Goal: Task Accomplishment & Management: Complete application form

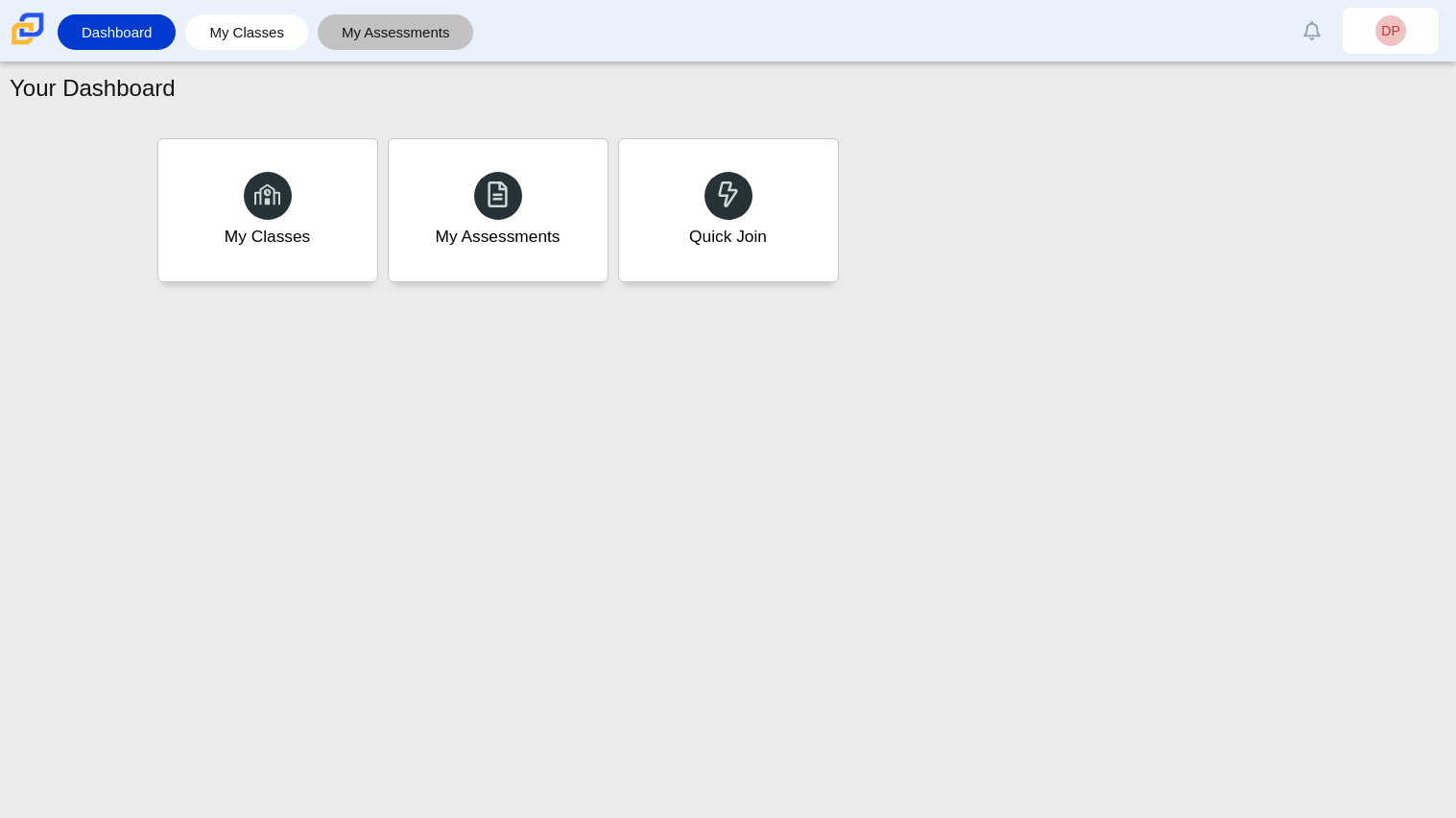
click at [352, 39] on link "My Assessments" at bounding box center [396, 32] width 138 height 36
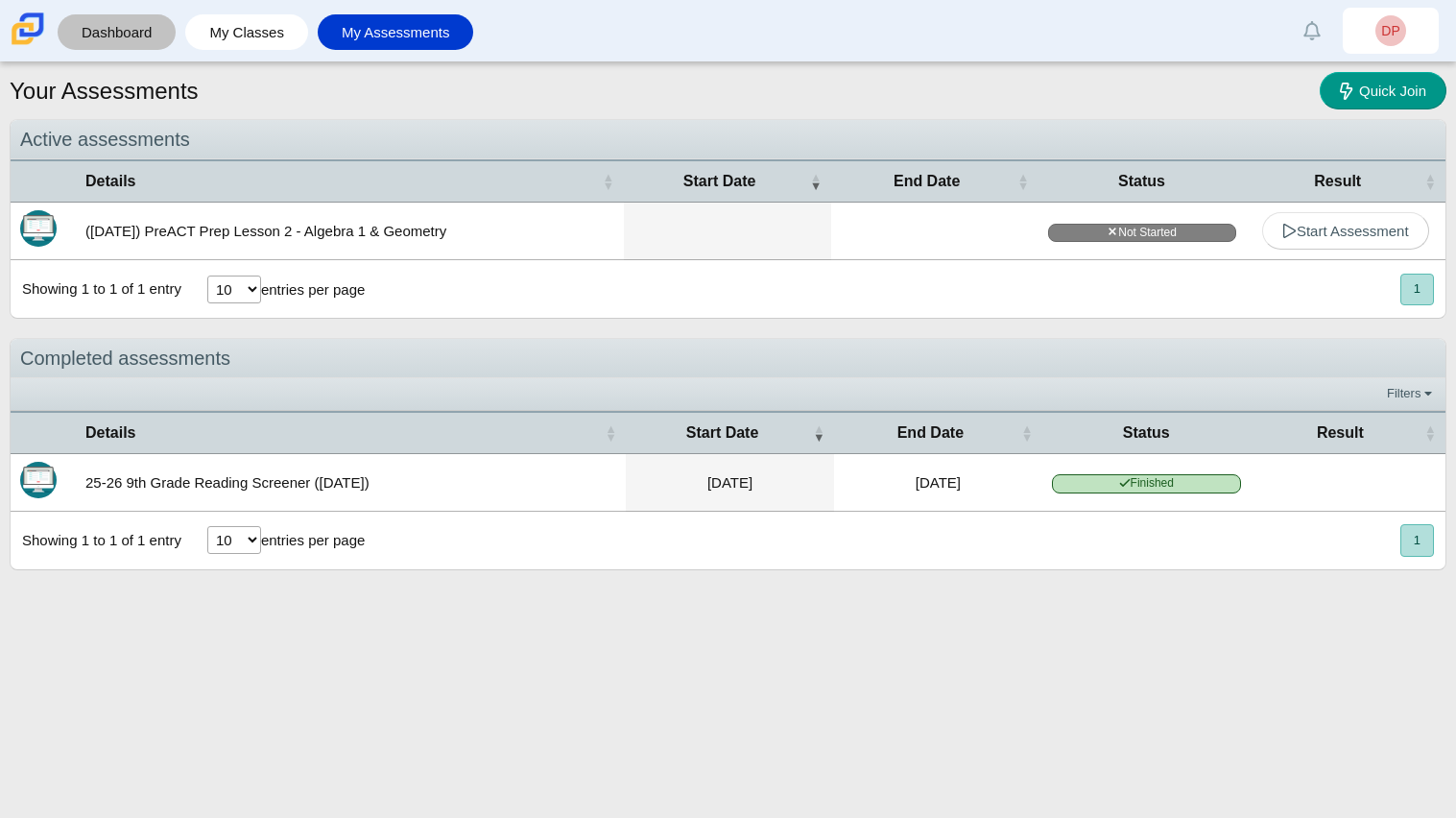
click at [138, 35] on link "Dashboard" at bounding box center [116, 32] width 99 height 36
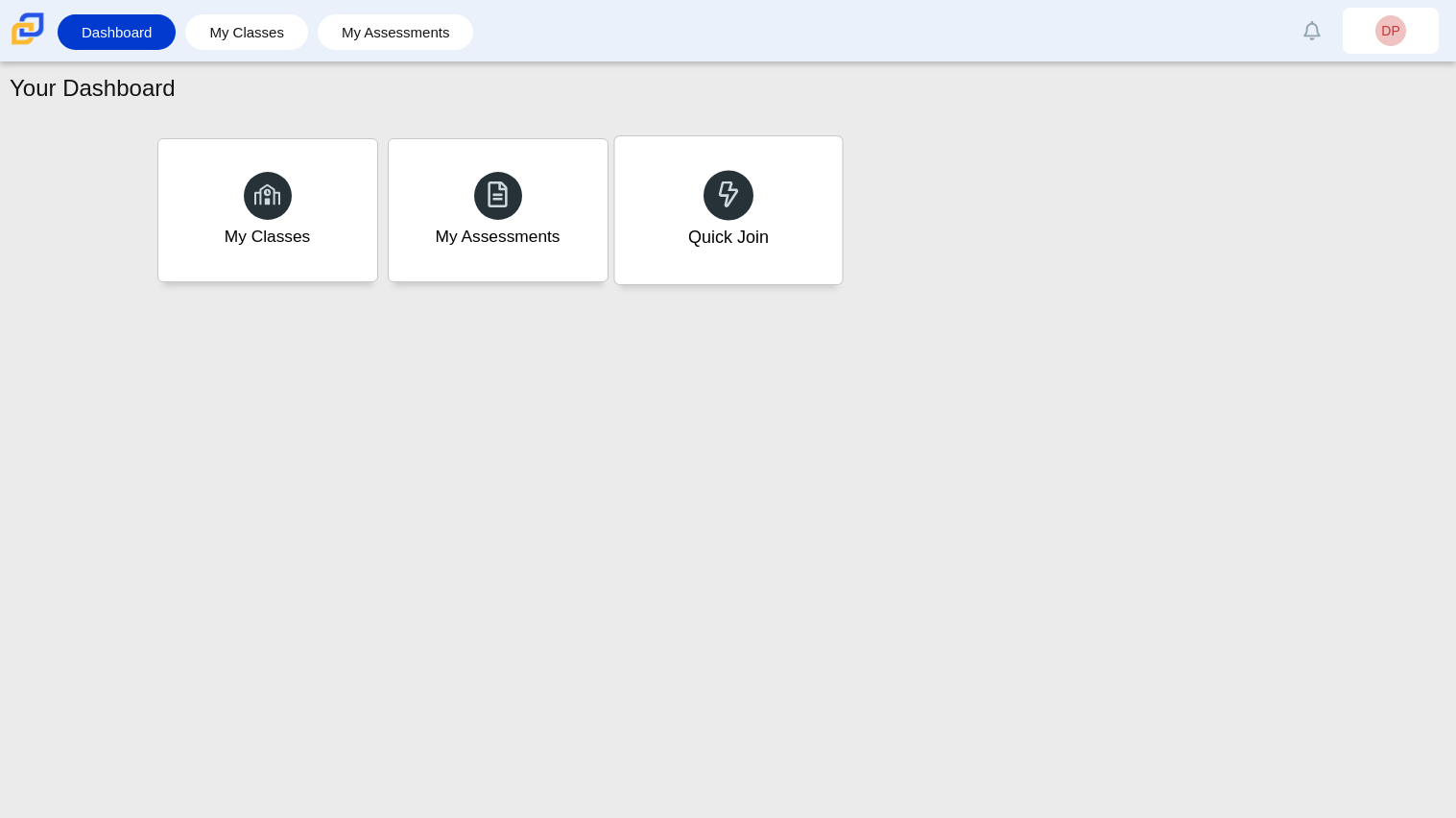
click at [774, 270] on div "Quick Join" at bounding box center [728, 210] width 228 height 148
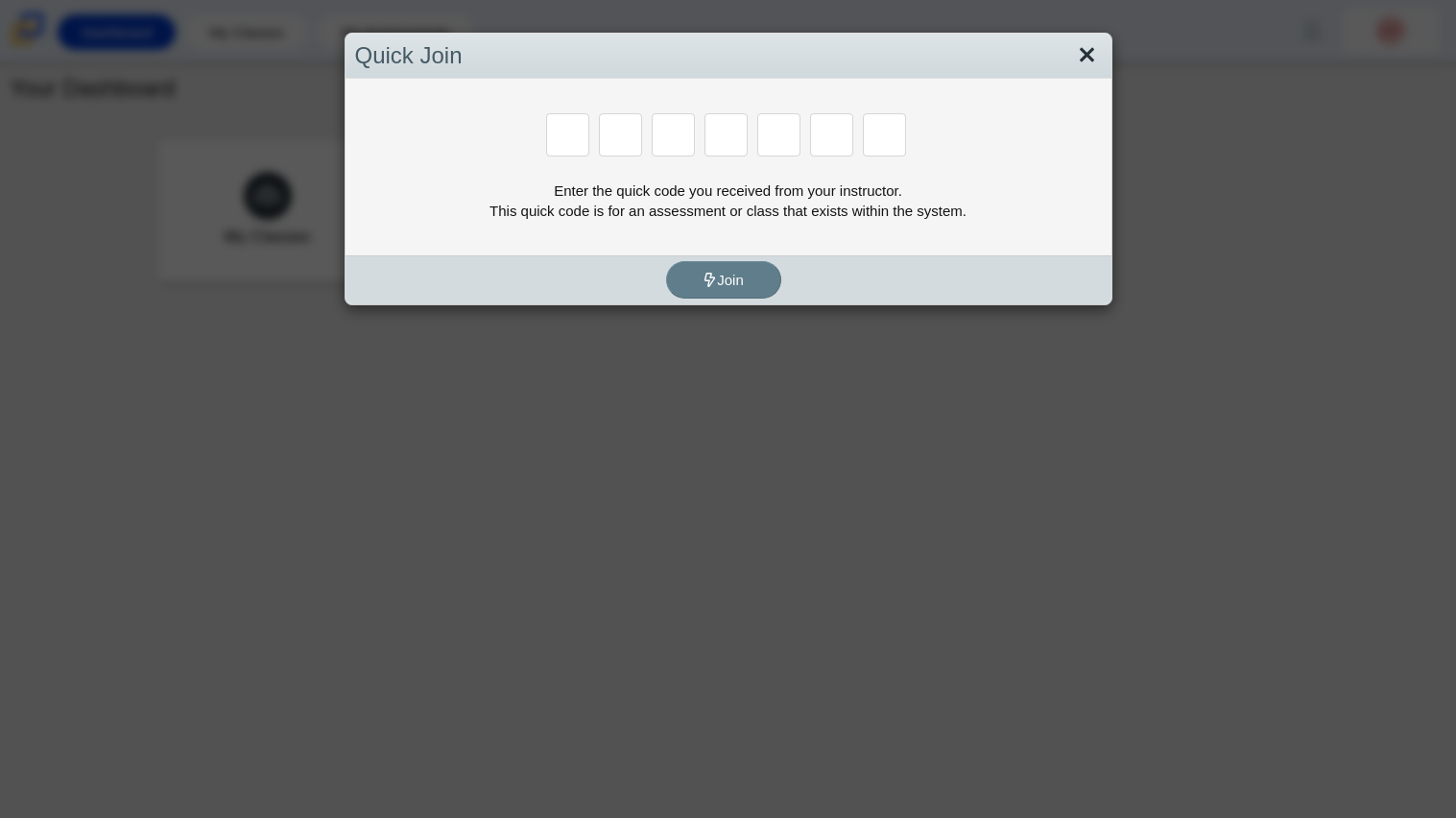
click at [1088, 56] on link "Close" at bounding box center [1087, 56] width 30 height 33
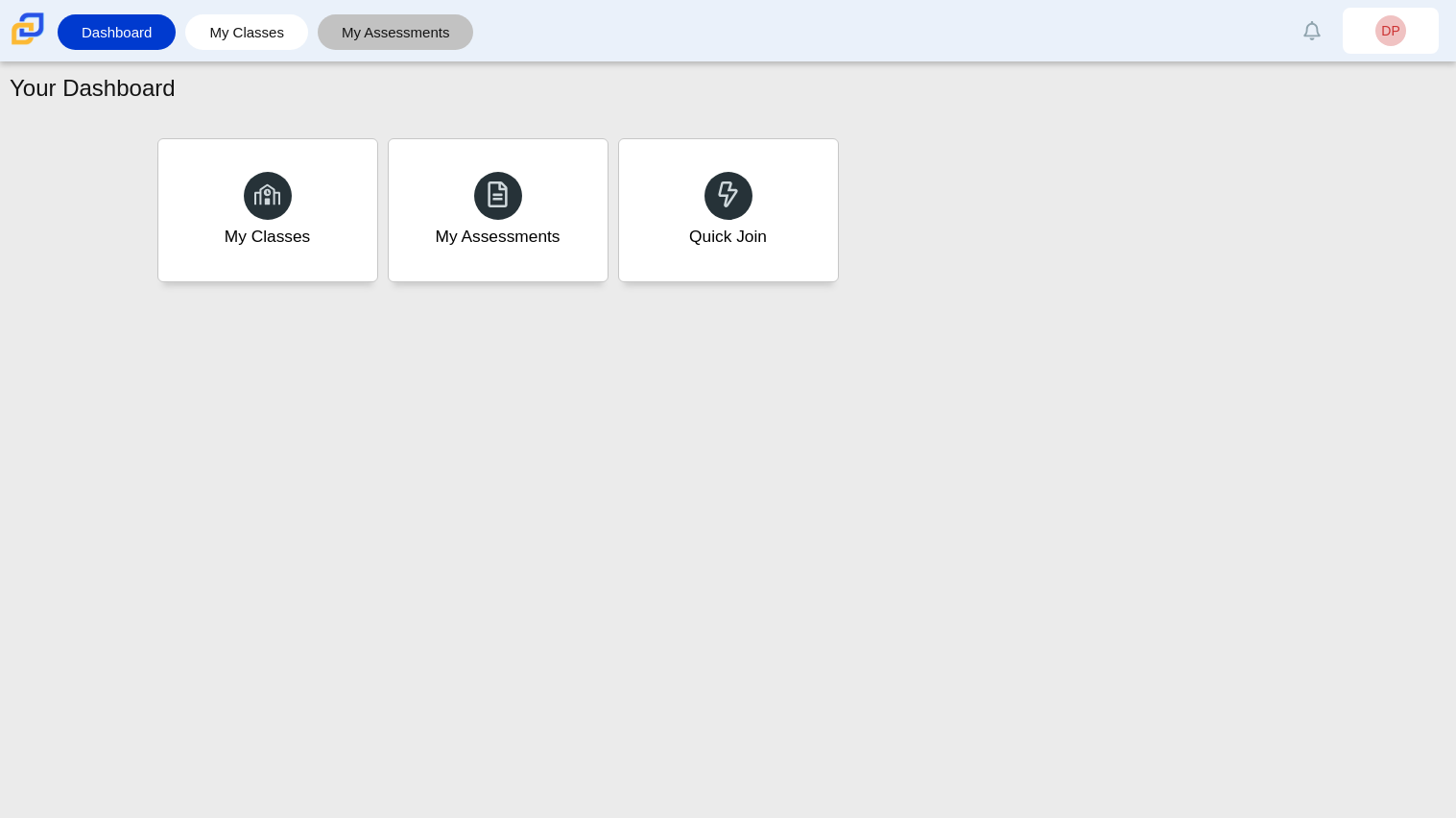
click at [425, 26] on link "My Assessments" at bounding box center [396, 32] width 138 height 36
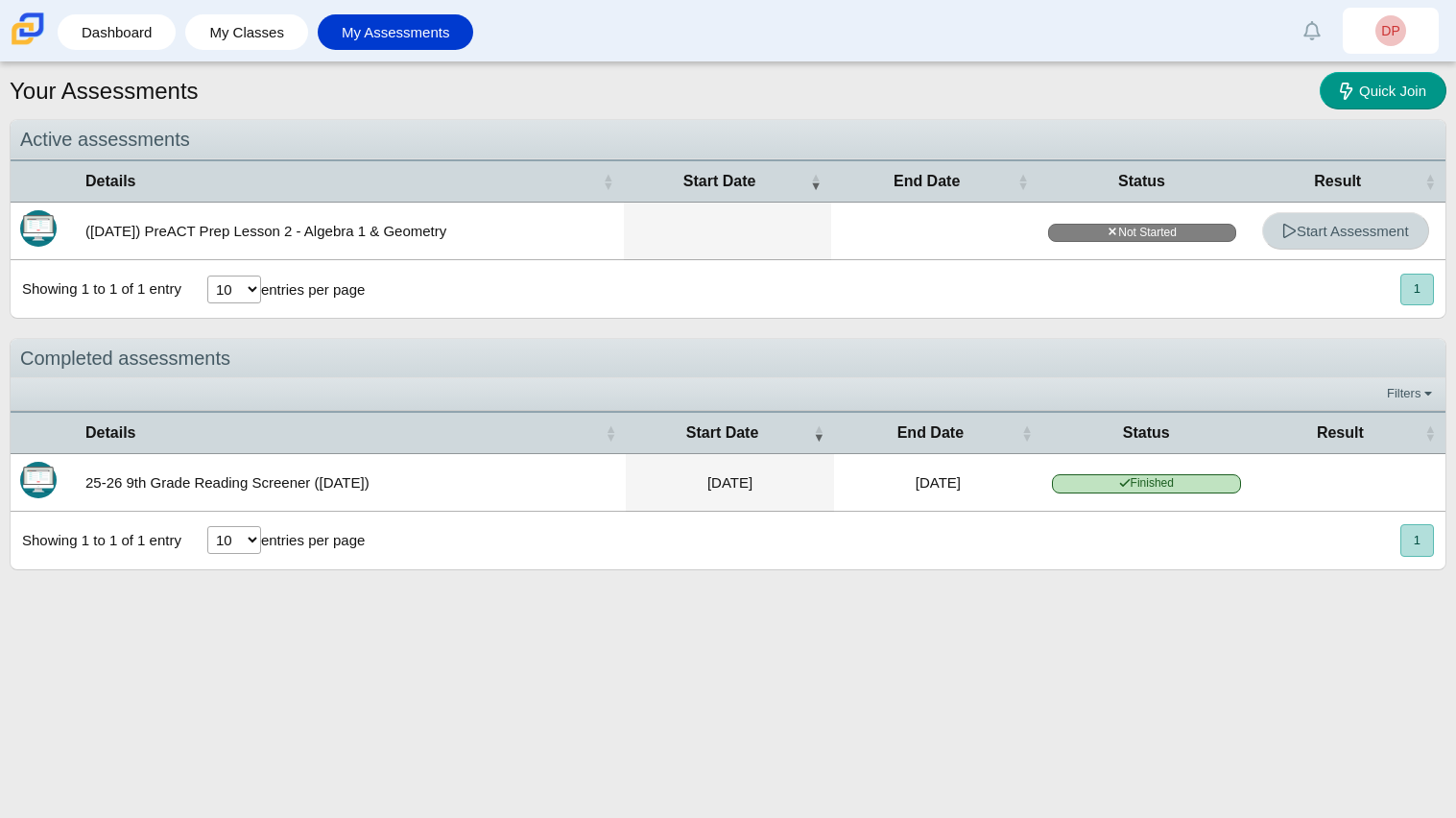
click at [1285, 232] on icon at bounding box center [1289, 231] width 15 height 15
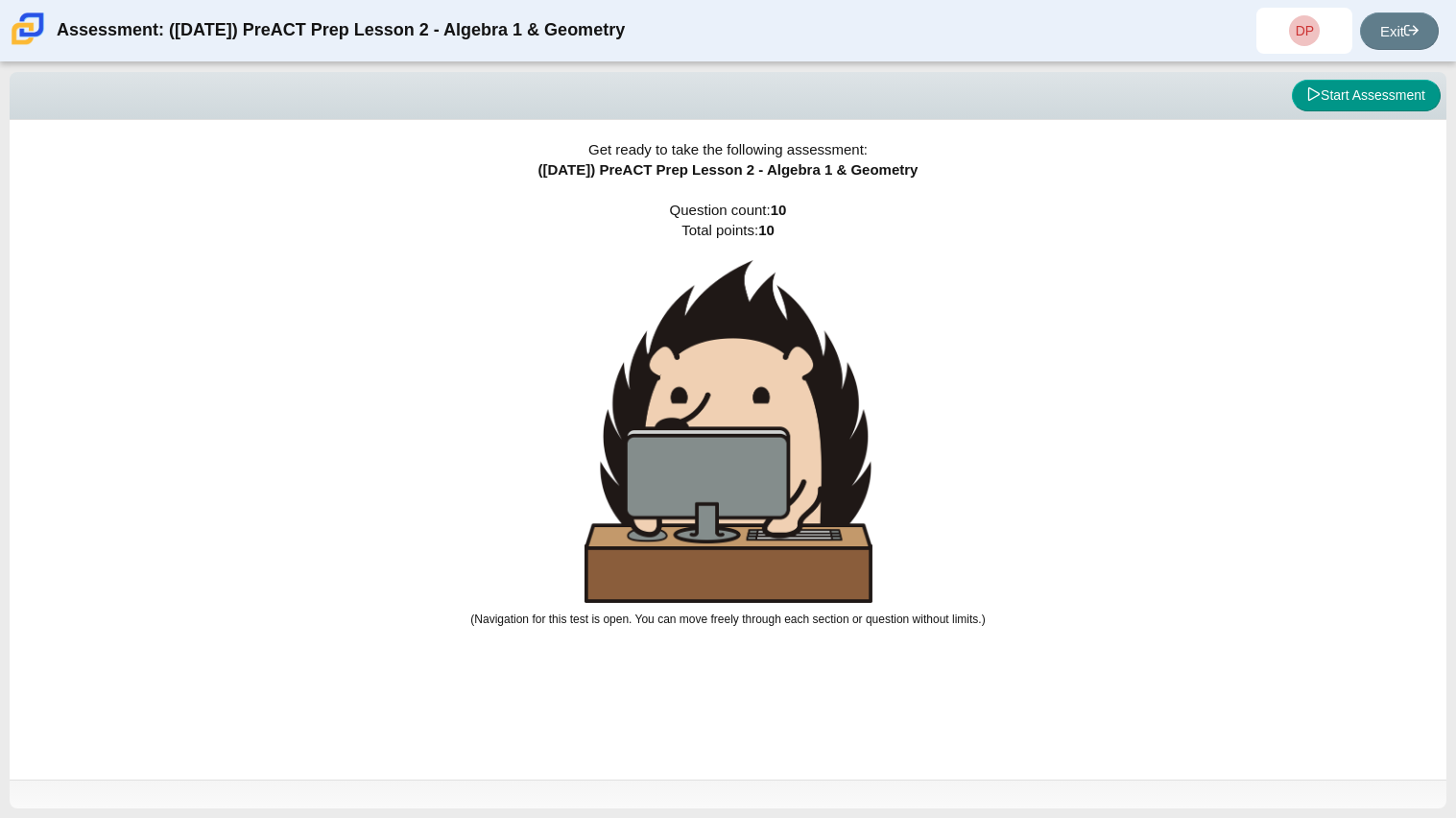
click at [1374, 114] on div "Viewing Question 0 of 10 in Pacing Mode Start Assessment" at bounding box center [728, 96] width 1437 height 48
click at [1317, 83] on button "Start Assessment" at bounding box center [1366, 96] width 149 height 33
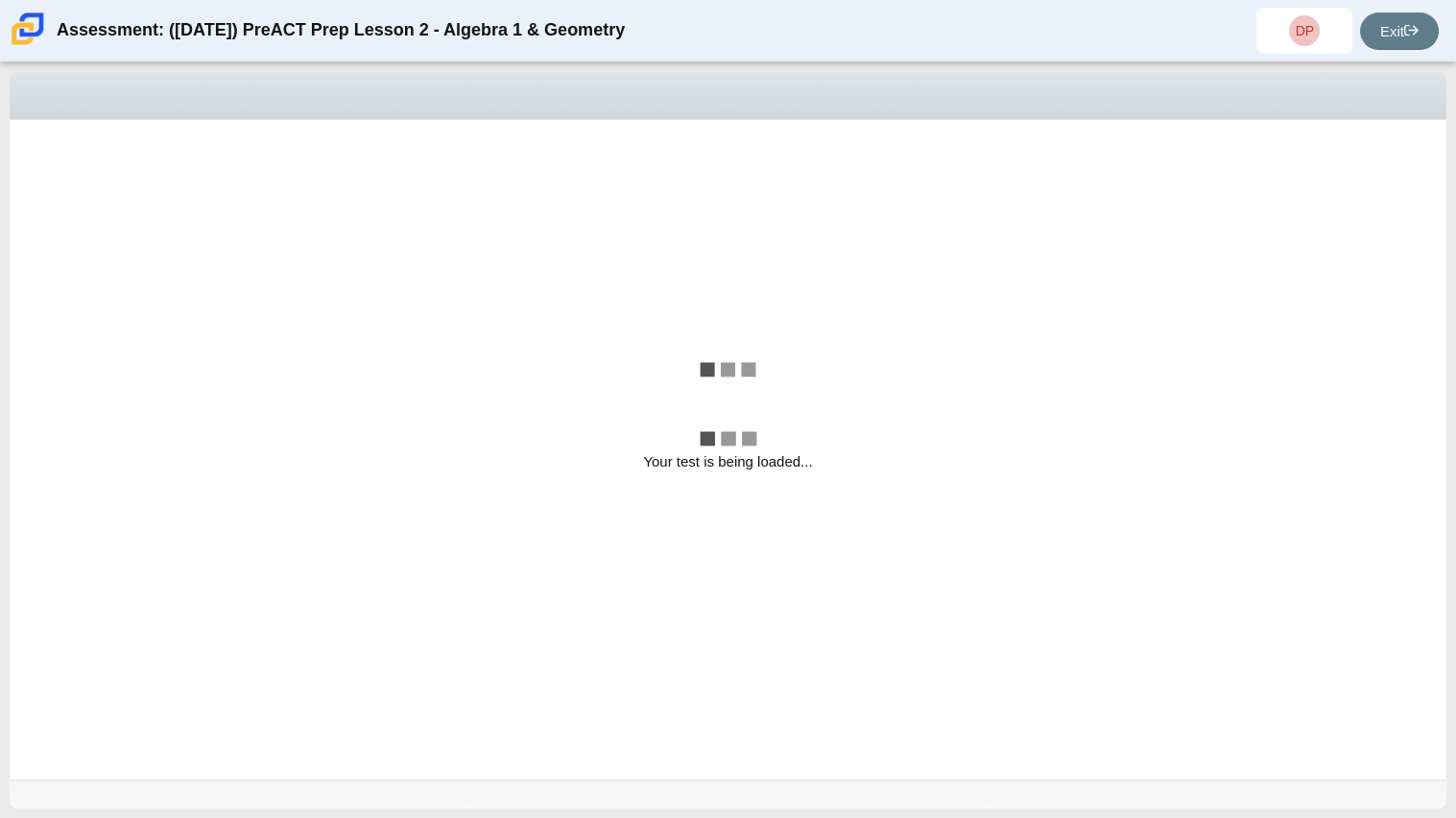
select select "bbf5d072-3e0b-44c4-9a12-6e7c9033f65b"
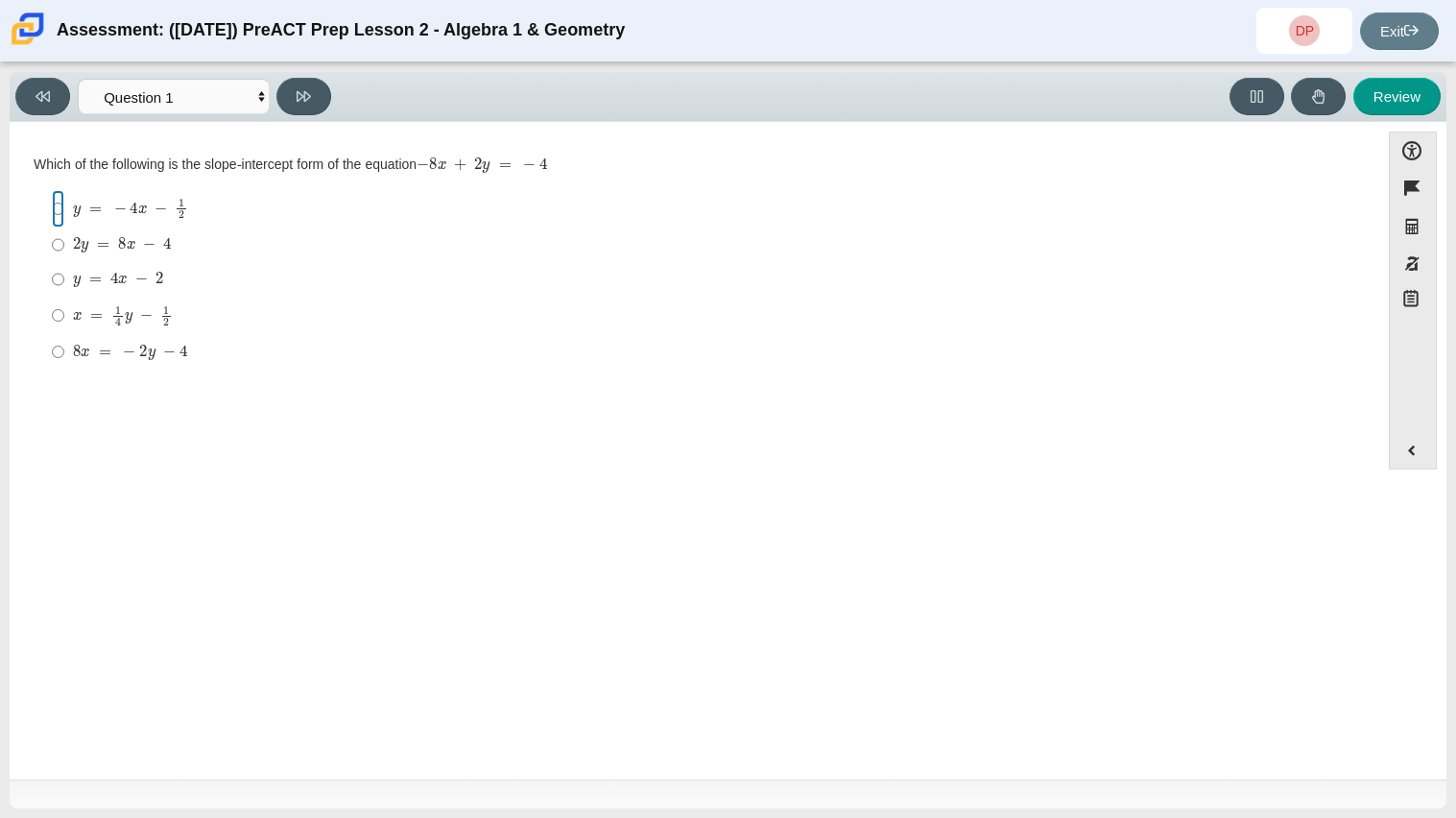
click at [56, 202] on input "y = − 4 x − 1 2 y = − 4 x − 1 2" at bounding box center [57, 208] width 13 height 38
radio input "true"
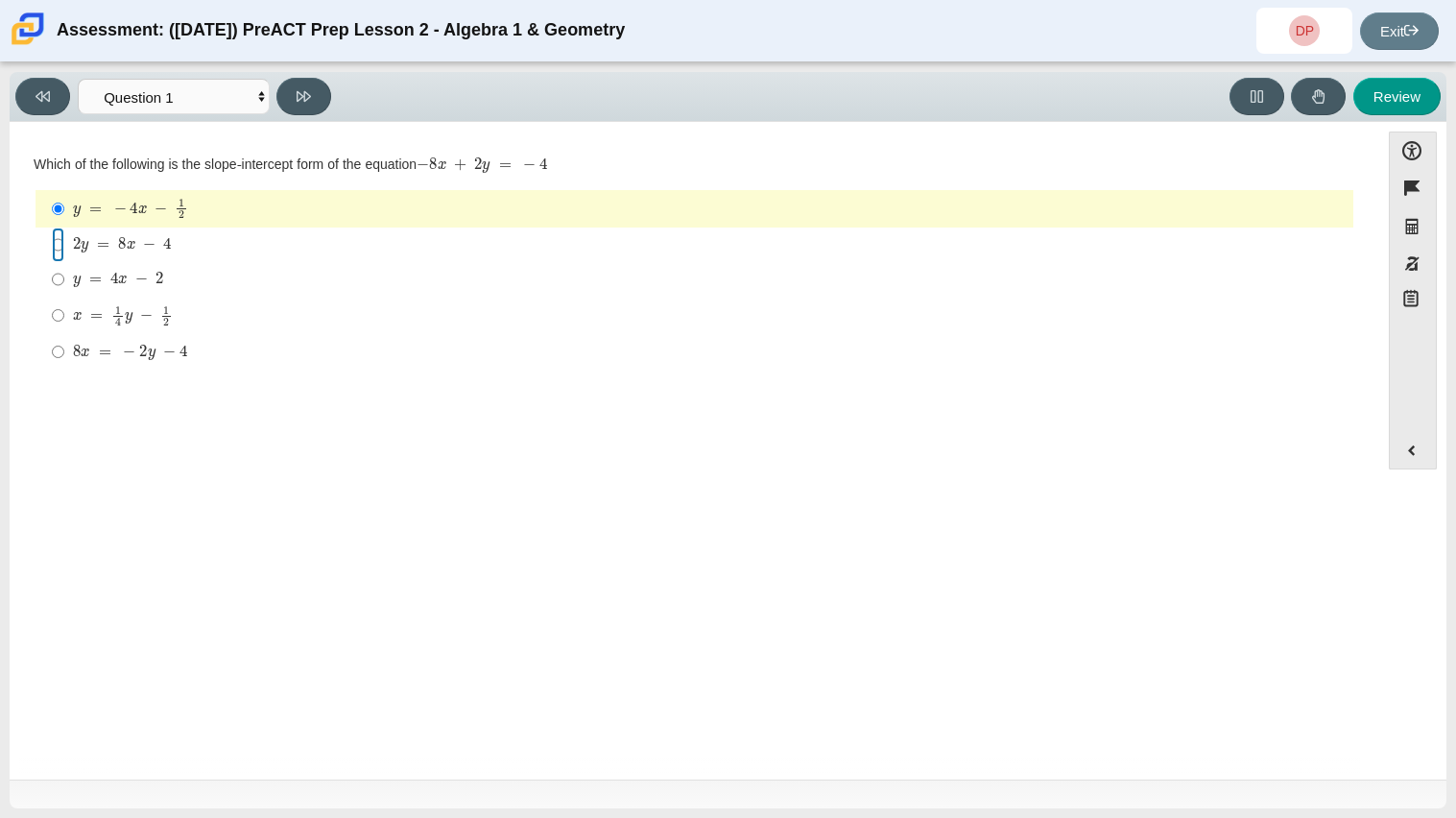
click at [57, 249] on input "2 y = 8 x − 4 2 y = 8 x − 4" at bounding box center [57, 245] width 13 height 35
radio input "true"
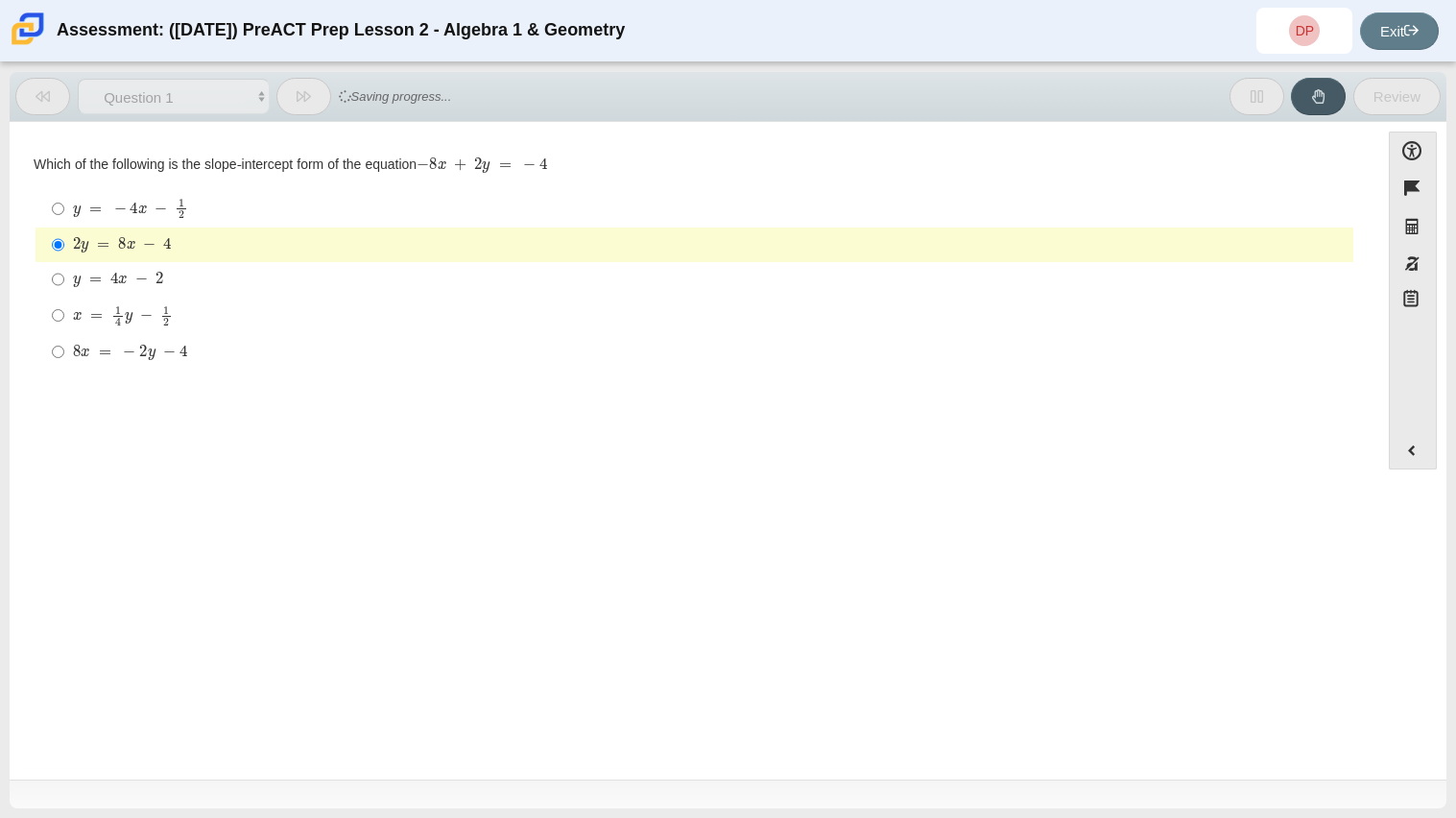
click at [64, 279] on label "y = 4 x − 2 y = 4 x − 2" at bounding box center [696, 279] width 1315 height 35
click at [64, 279] on input "y = 4 x − 2 y = 4 x − 2" at bounding box center [57, 279] width 13 height 35
radio input "true"
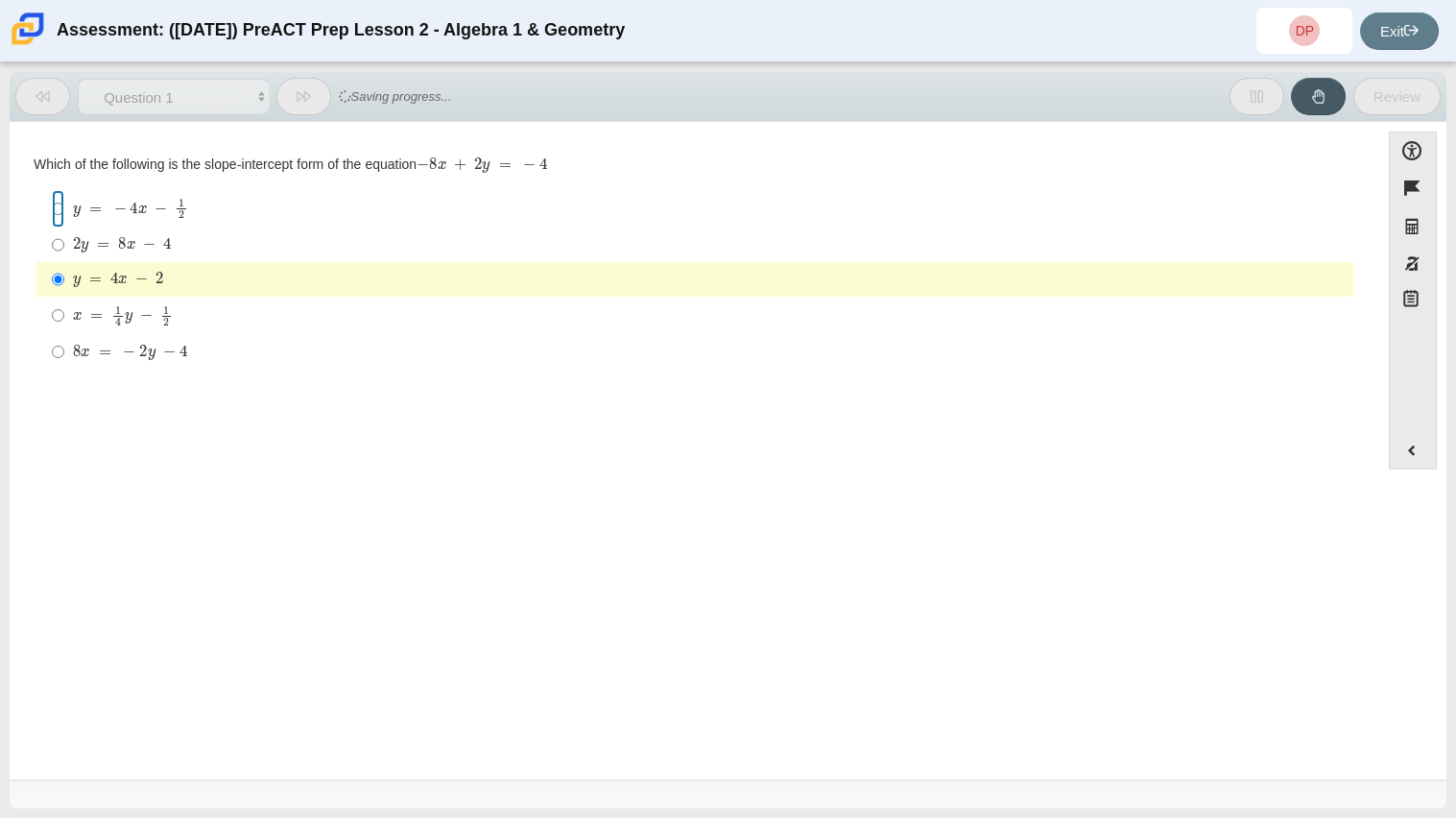
click at [52, 213] on input "y = − 4 x − 1 2 y = − 4 x − 1 2" at bounding box center [57, 208] width 13 height 38
radio input "true"
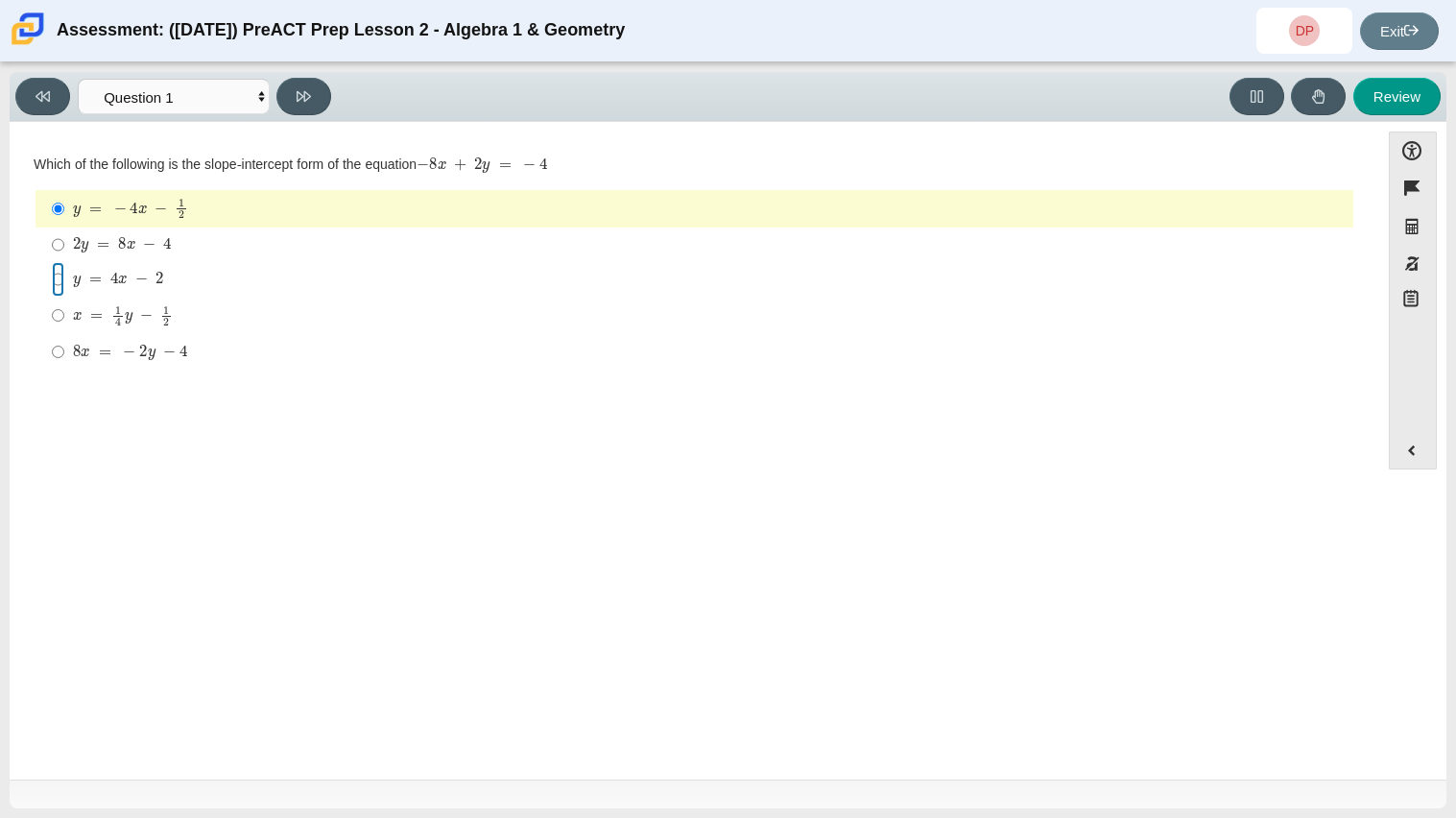
click at [59, 267] on input "y = 4 x − 2 y = 4 x − 2" at bounding box center [57, 279] width 13 height 35
radio input "true"
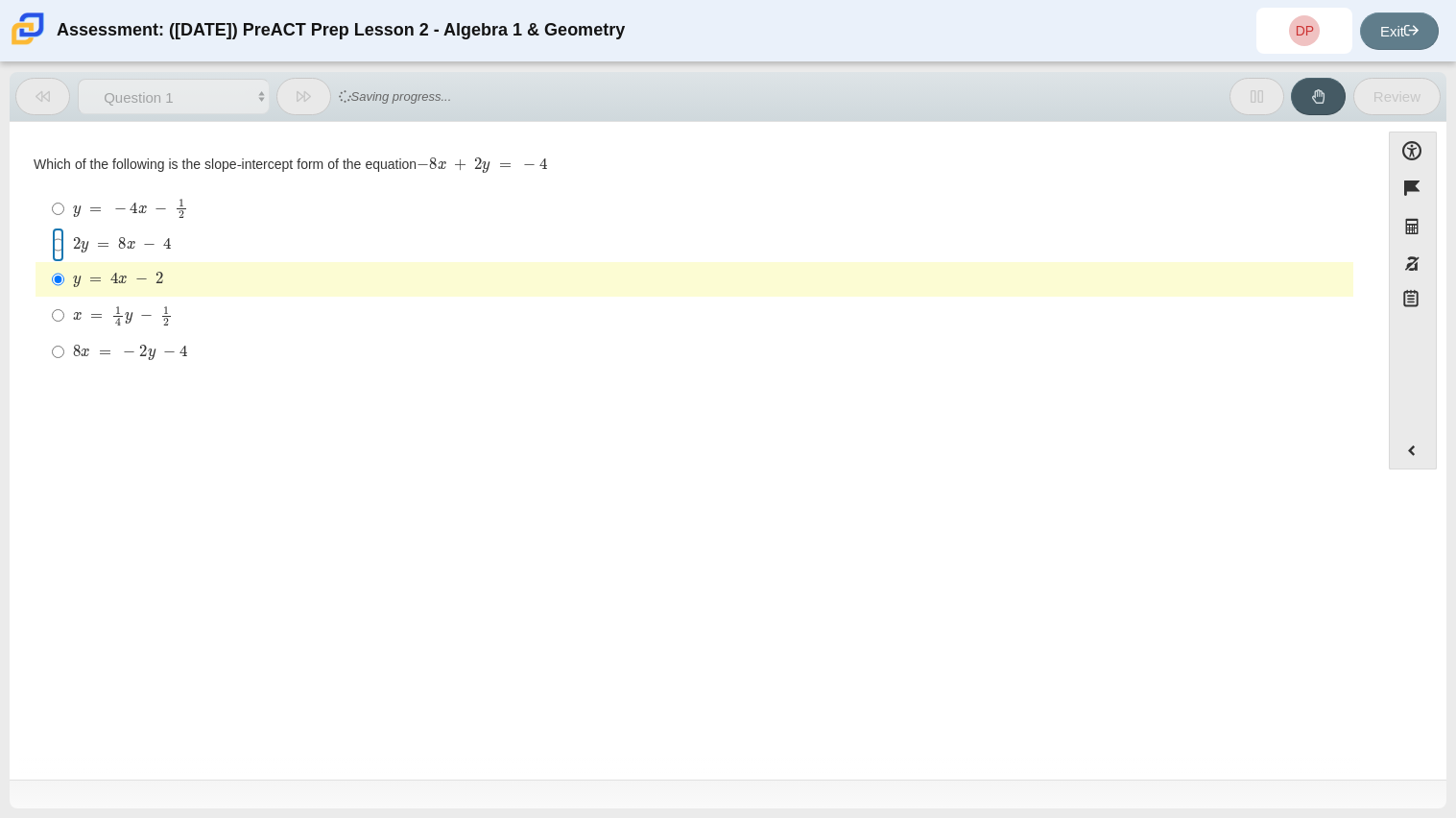
click at [52, 251] on input "2 y = 8 x − 4 2 y = 8 x − 4" at bounding box center [57, 245] width 13 height 35
radio input "true"
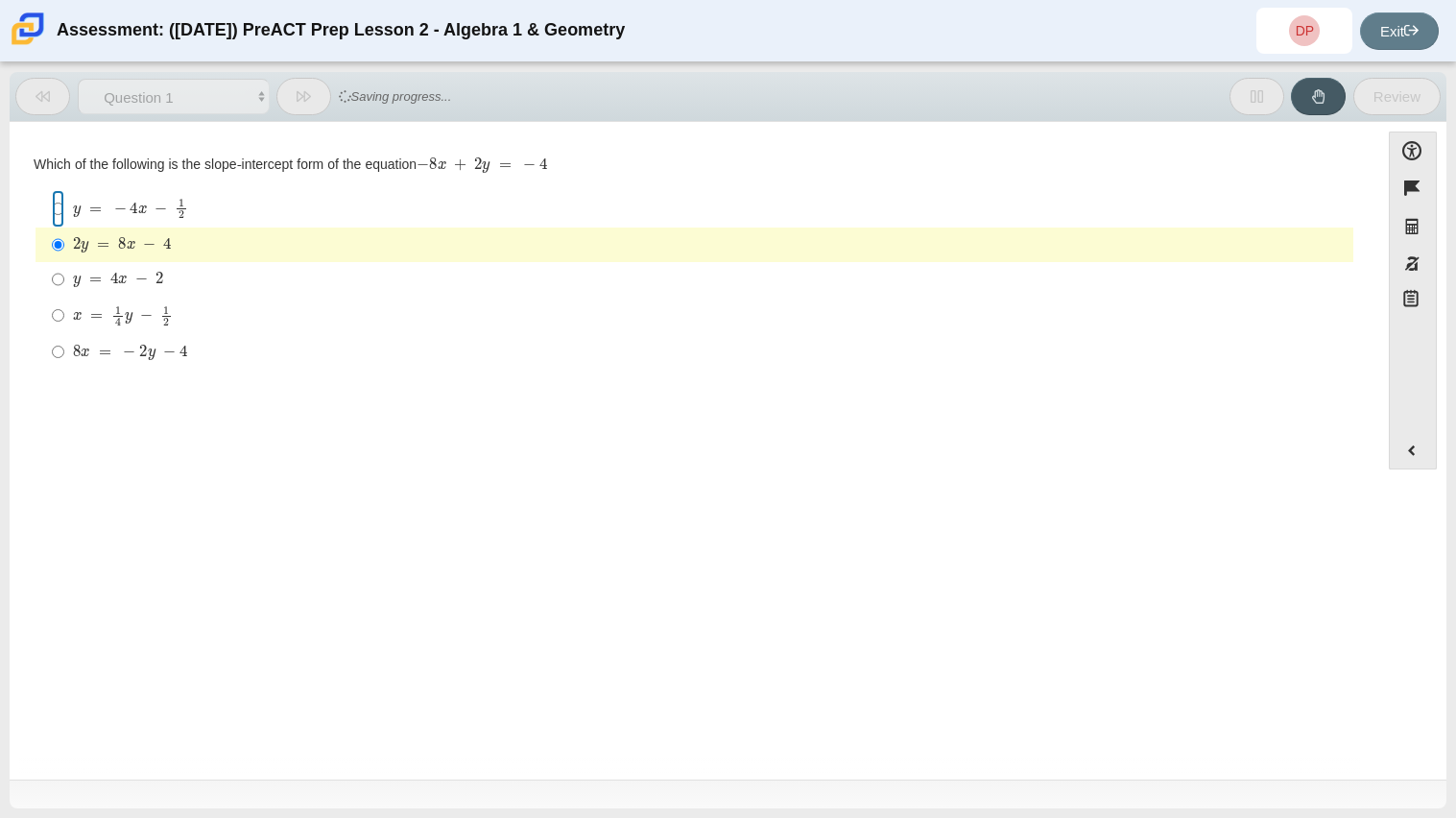
click at [63, 197] on input "y = − 4 x − 1 2 y = − 4 x − 1 2" at bounding box center [57, 208] width 13 height 38
radio input "true"
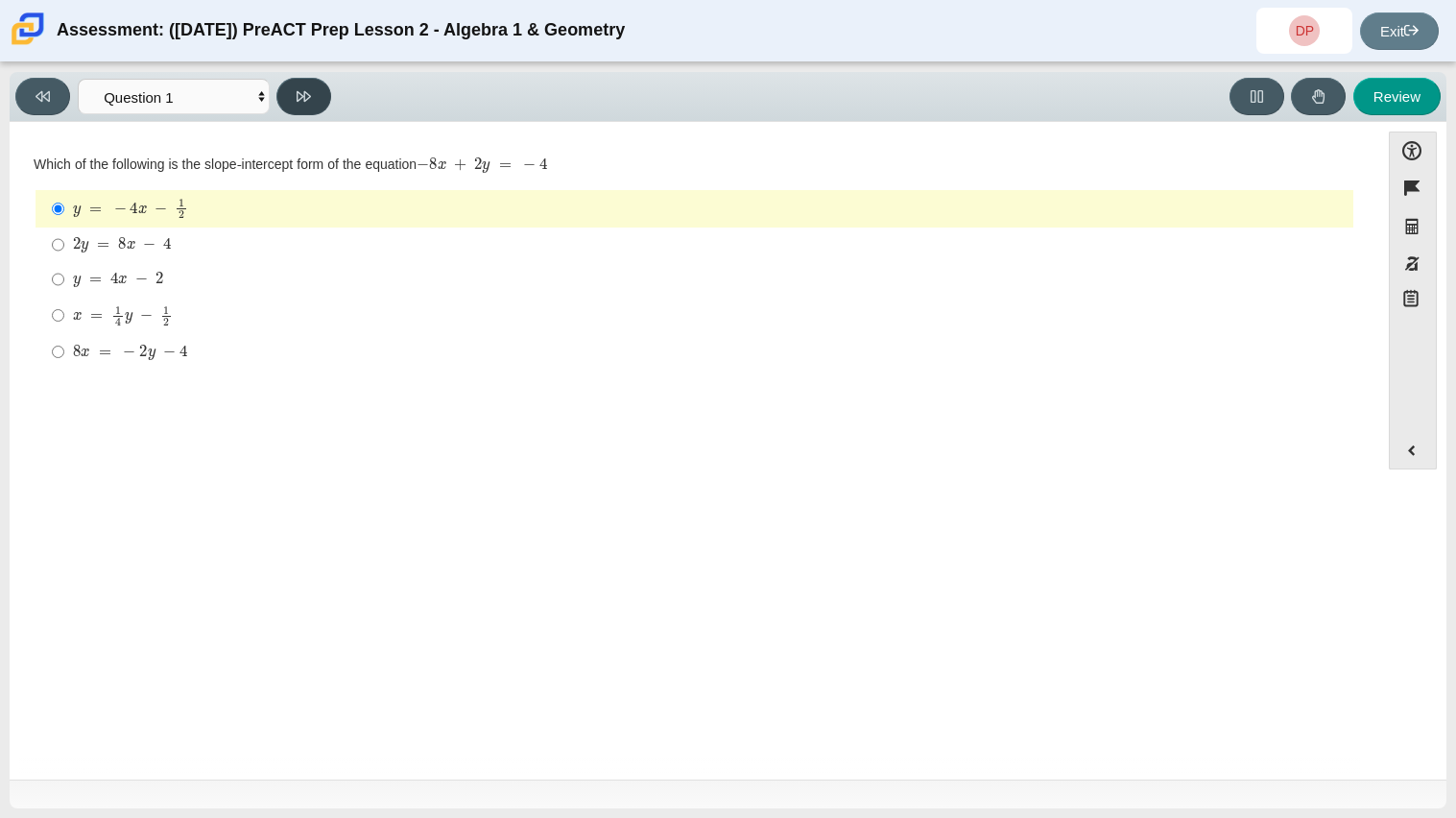
click at [307, 110] on button at bounding box center [303, 96] width 54 height 38
select select "ed62e223-81bd-4cbf-ab48-ab975844bd1f"
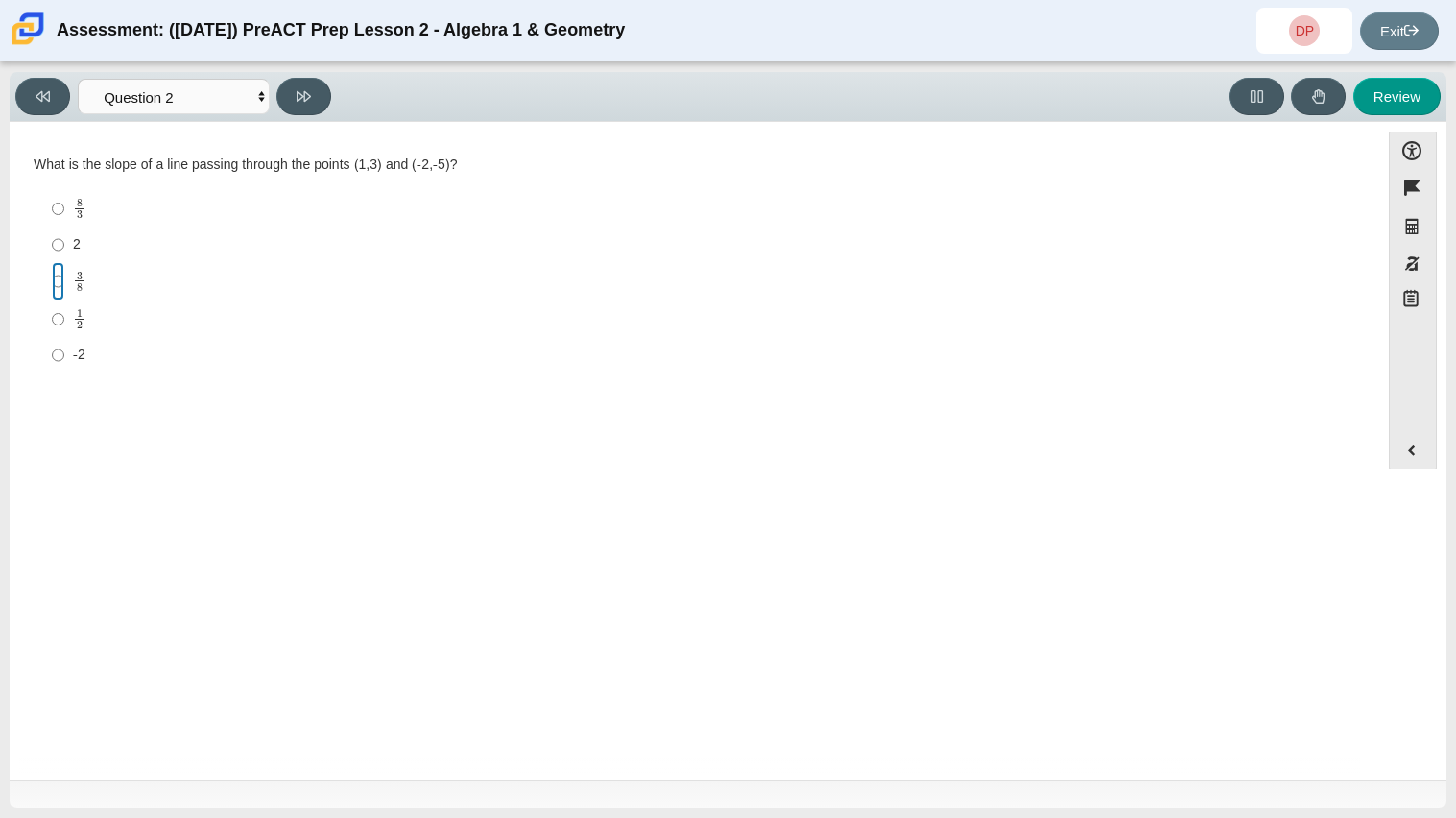
click at [51, 282] on input "3 8 3 eighths" at bounding box center [57, 280] width 13 height 38
radio input "true"
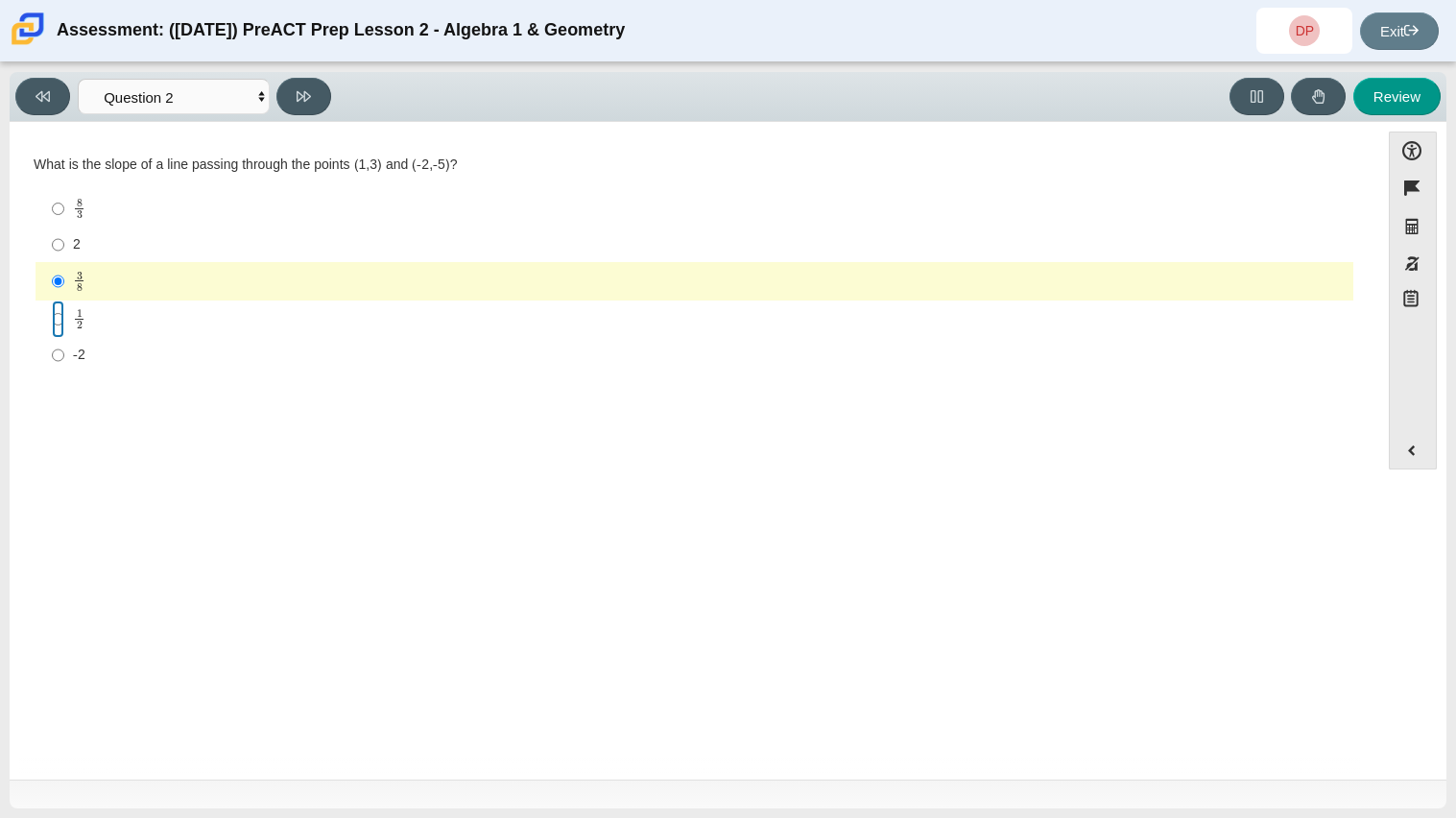
click at [53, 304] on input "1 2 1 half" at bounding box center [57, 319] width 13 height 38
radio input "true"
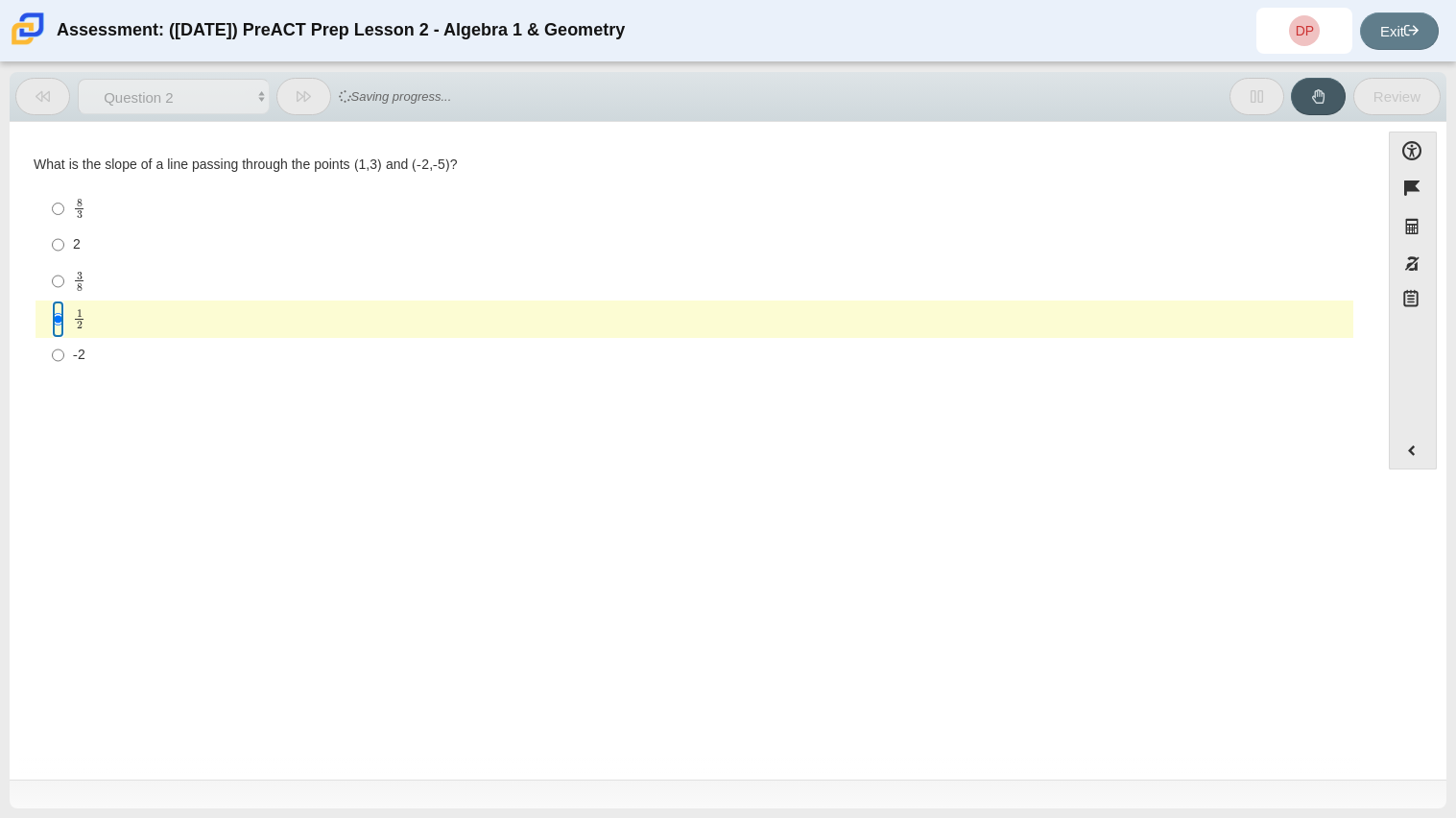
click at [61, 326] on input "1 2 1 half" at bounding box center [57, 319] width 13 height 38
click at [60, 320] on input "1 2 1 half" at bounding box center [57, 319] width 13 height 38
click at [58, 294] on input "3 8 3 eighths" at bounding box center [57, 280] width 13 height 38
radio input "true"
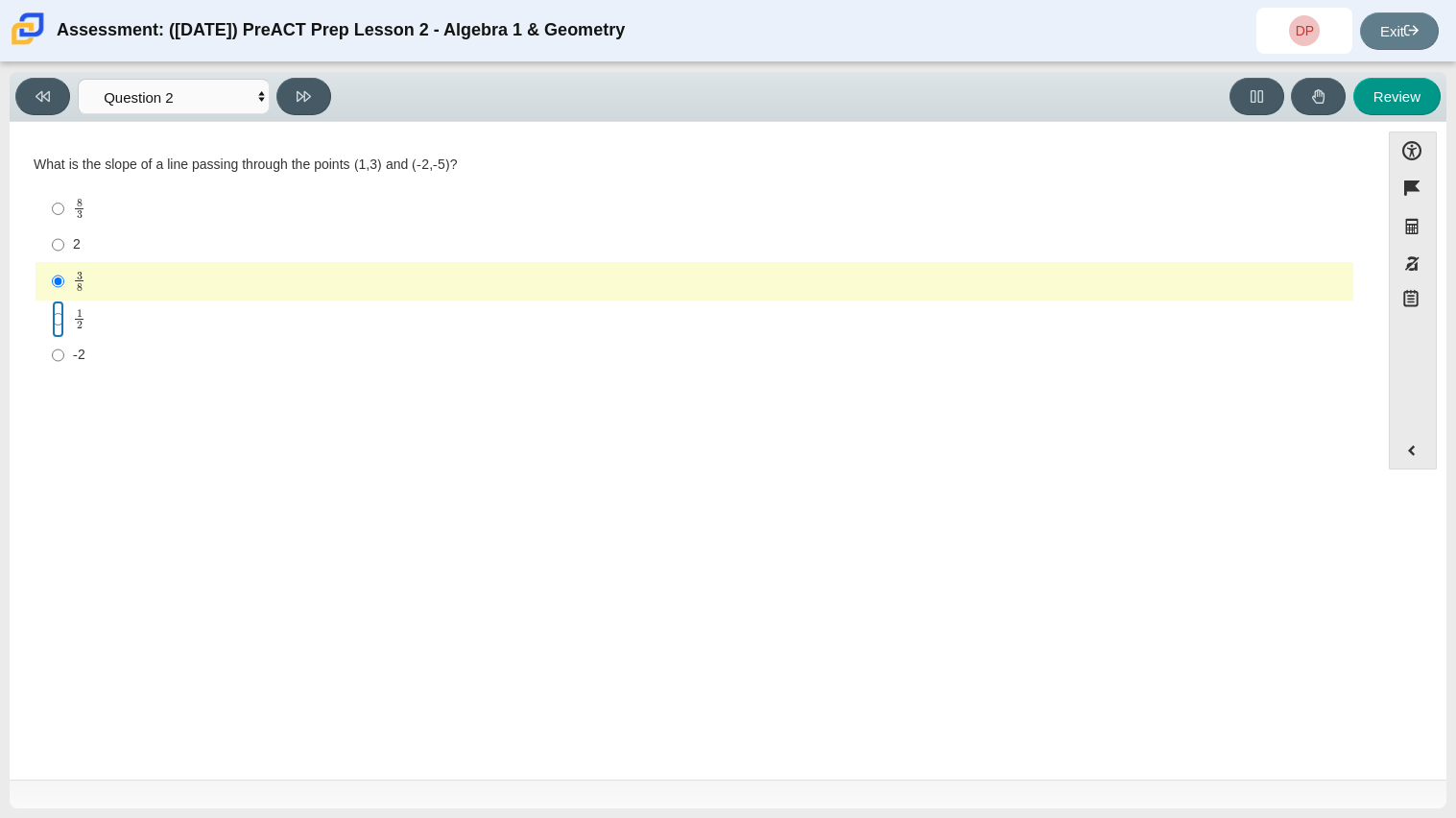
click at [53, 317] on input "1 2 1 half" at bounding box center [57, 319] width 13 height 38
radio input "true"
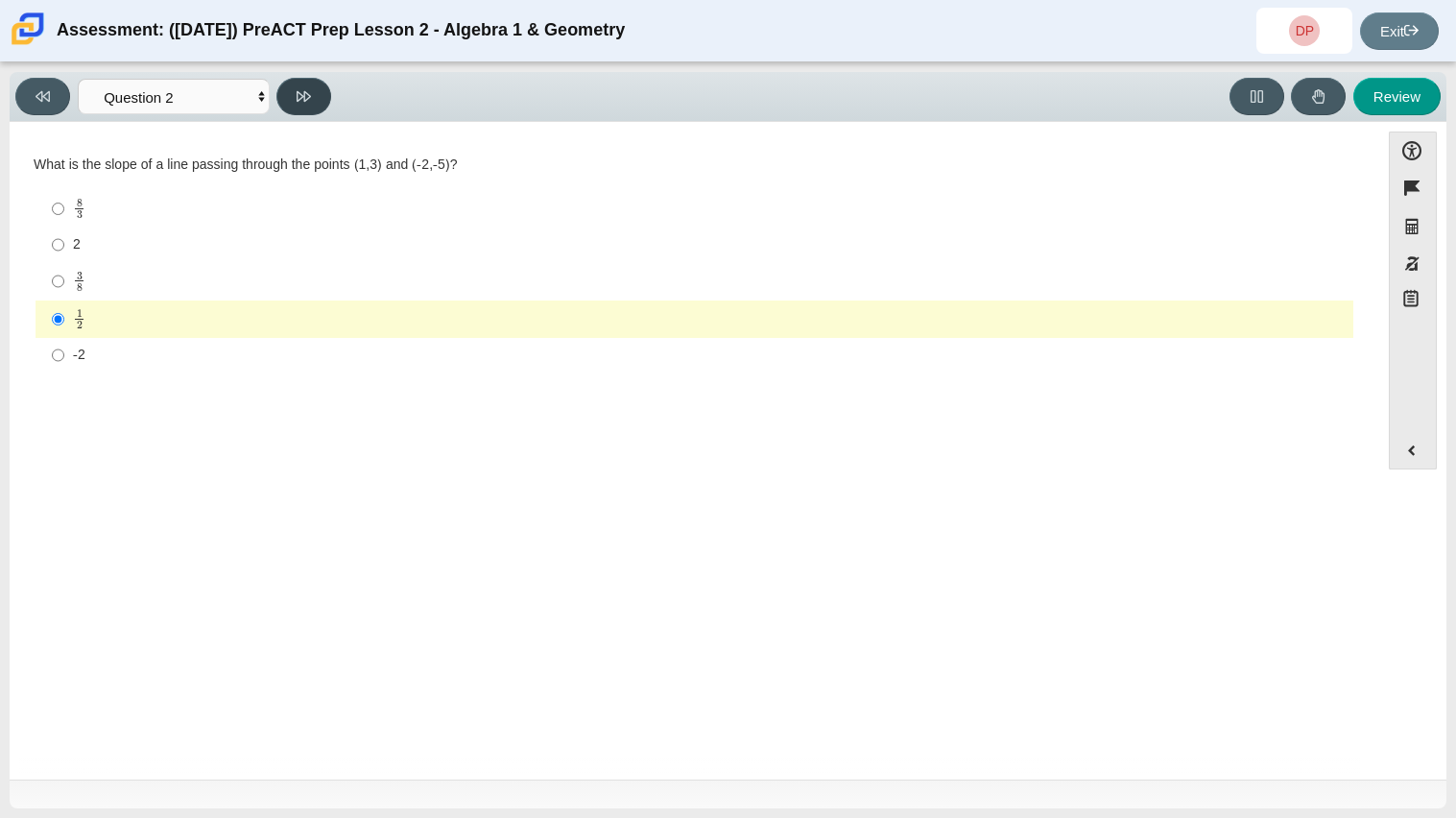
click at [297, 99] on icon at bounding box center [303, 96] width 15 height 11
select select "97f4f5fa-a52e-4fed-af51-565bfcdf47cb"
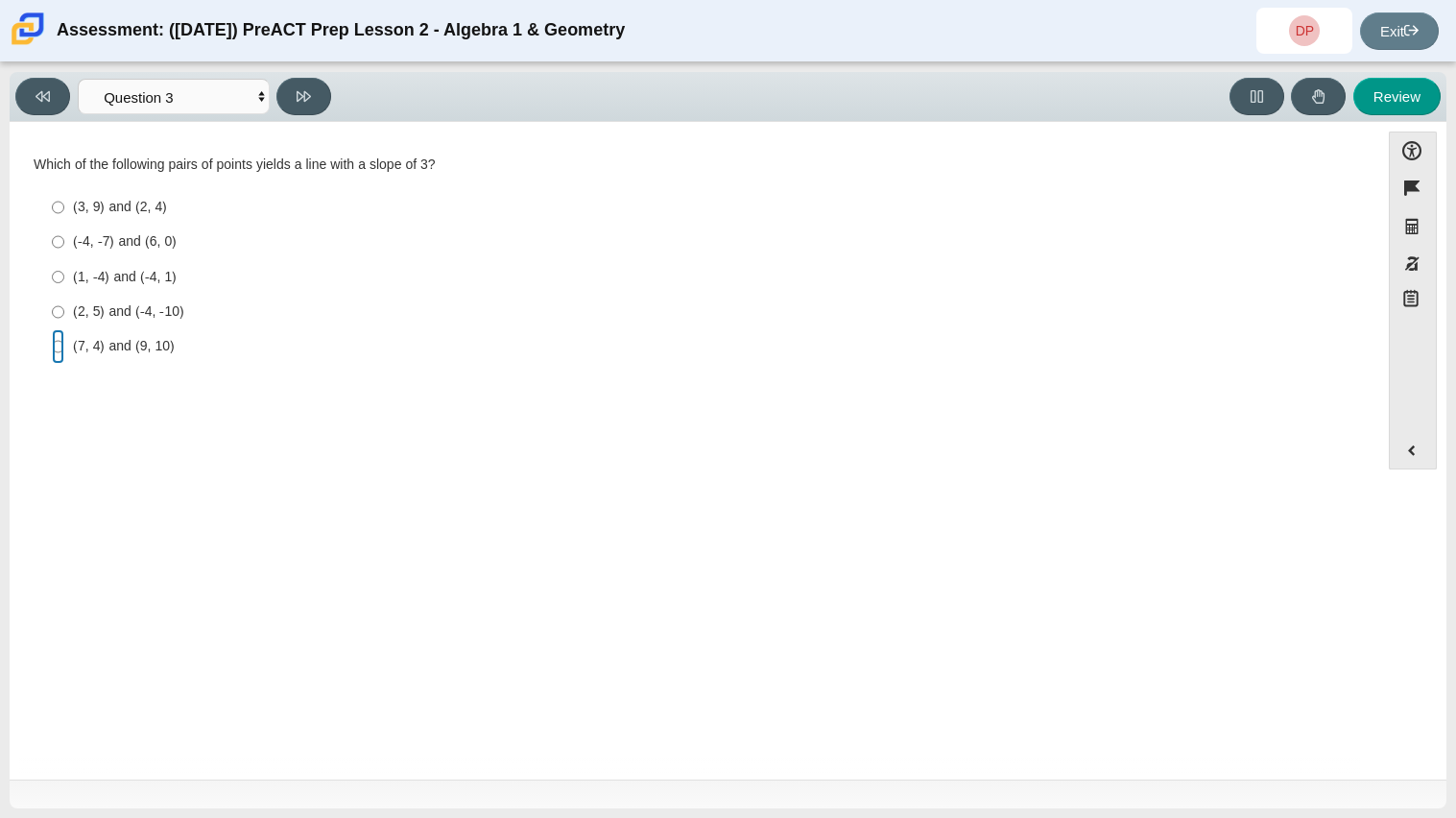
click at [54, 340] on input "(7, 4) and (9, 10) (7, 4) and (9, 10)" at bounding box center [57, 347] width 13 height 35
radio input "true"
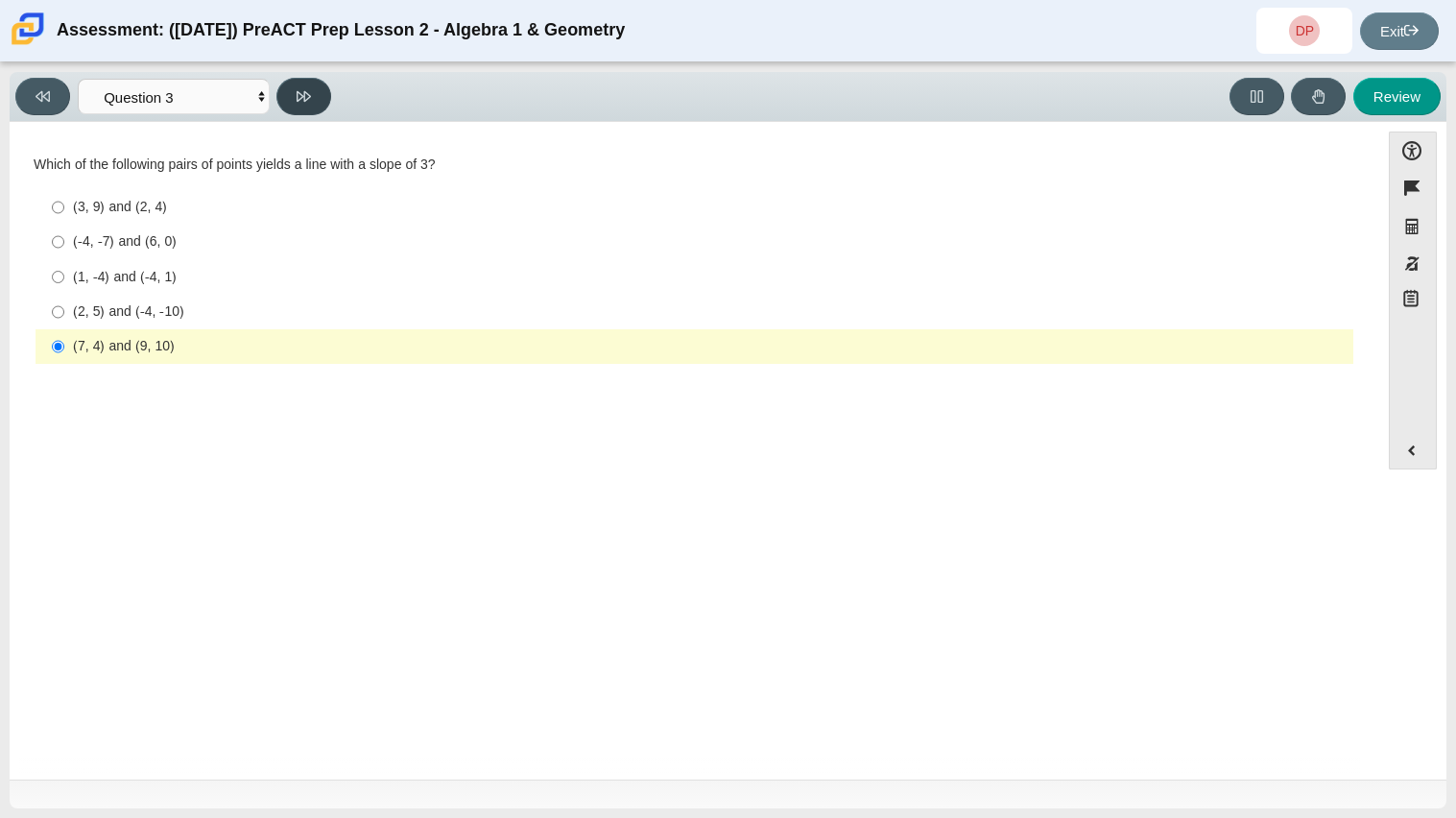
click at [291, 100] on button at bounding box center [303, 96] width 54 height 38
select select "89427bb7-e313-4f00-988f-8b8255897029"
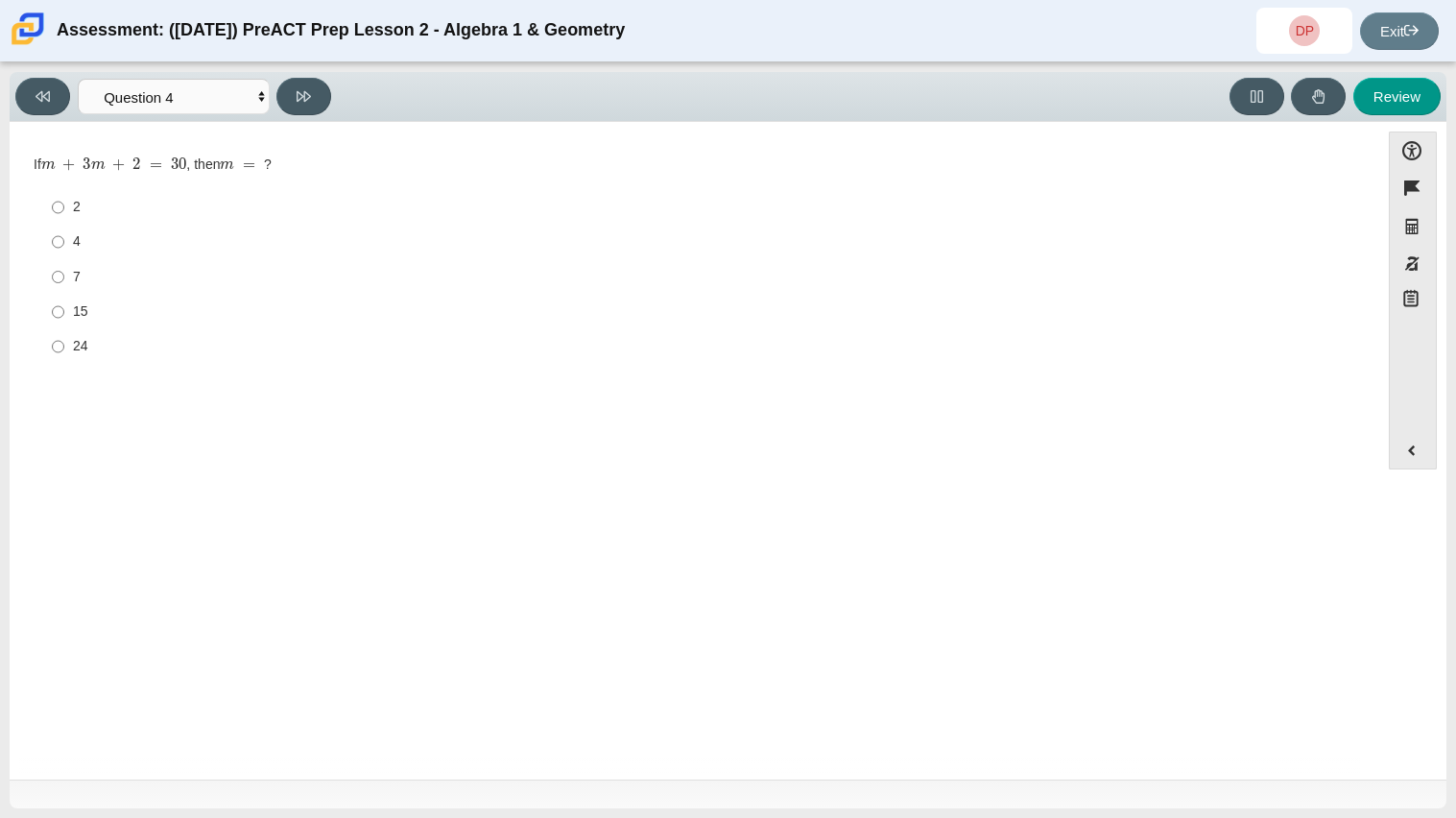
click at [44, 205] on label "2 2" at bounding box center [696, 207] width 1315 height 35
click at [51, 205] on input "2 2" at bounding box center [57, 207] width 13 height 35
radio input "true"
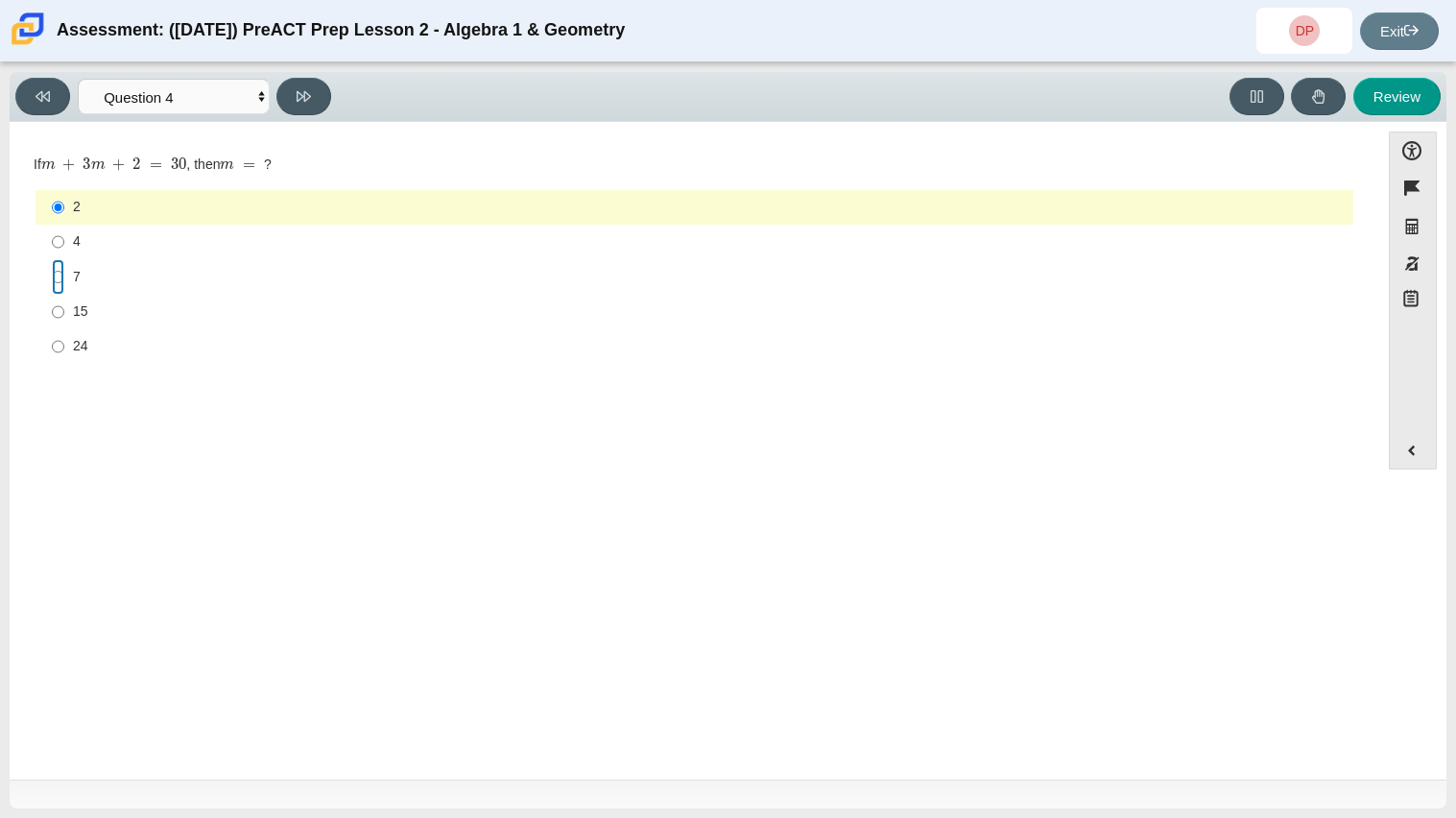
click at [55, 283] on input "7 7" at bounding box center [57, 276] width 13 height 35
radio input "true"
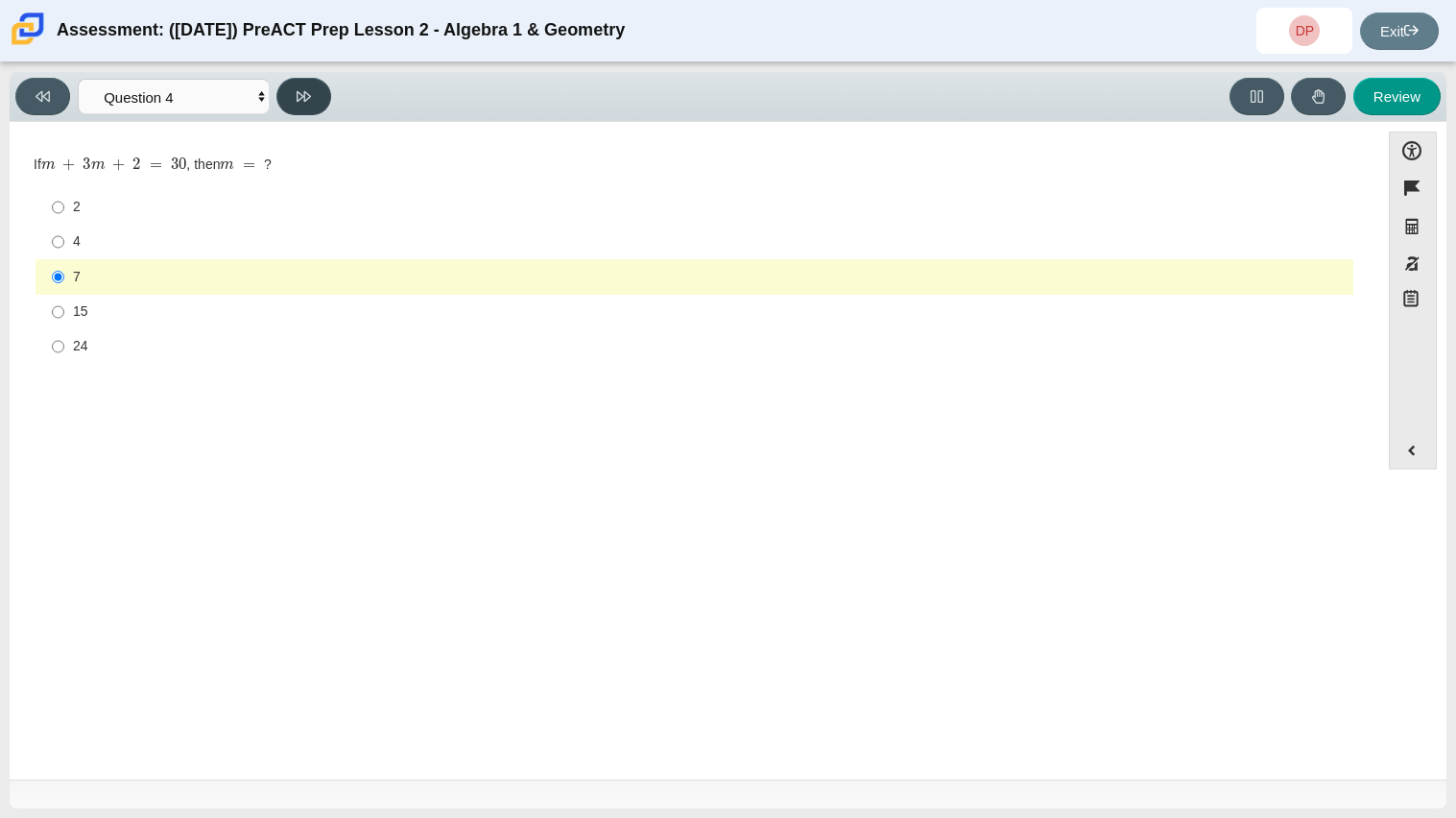
click at [323, 96] on button at bounding box center [303, 96] width 54 height 38
select select "489dcffd-4e6a-49cf-a9d6-ad1d4a911a4e"
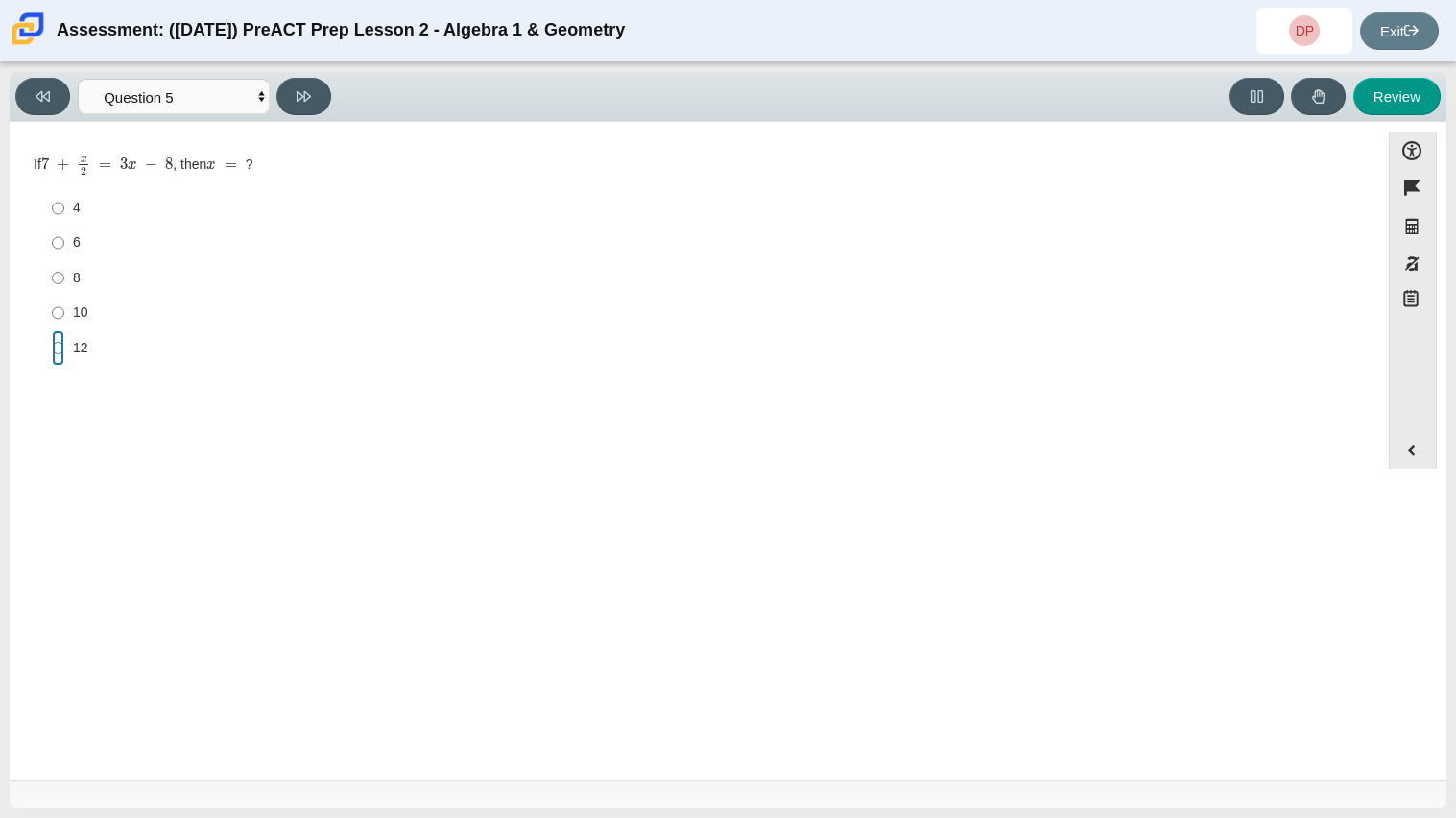
click at [51, 342] on input "12 12" at bounding box center [57, 348] width 13 height 35
radio input "true"
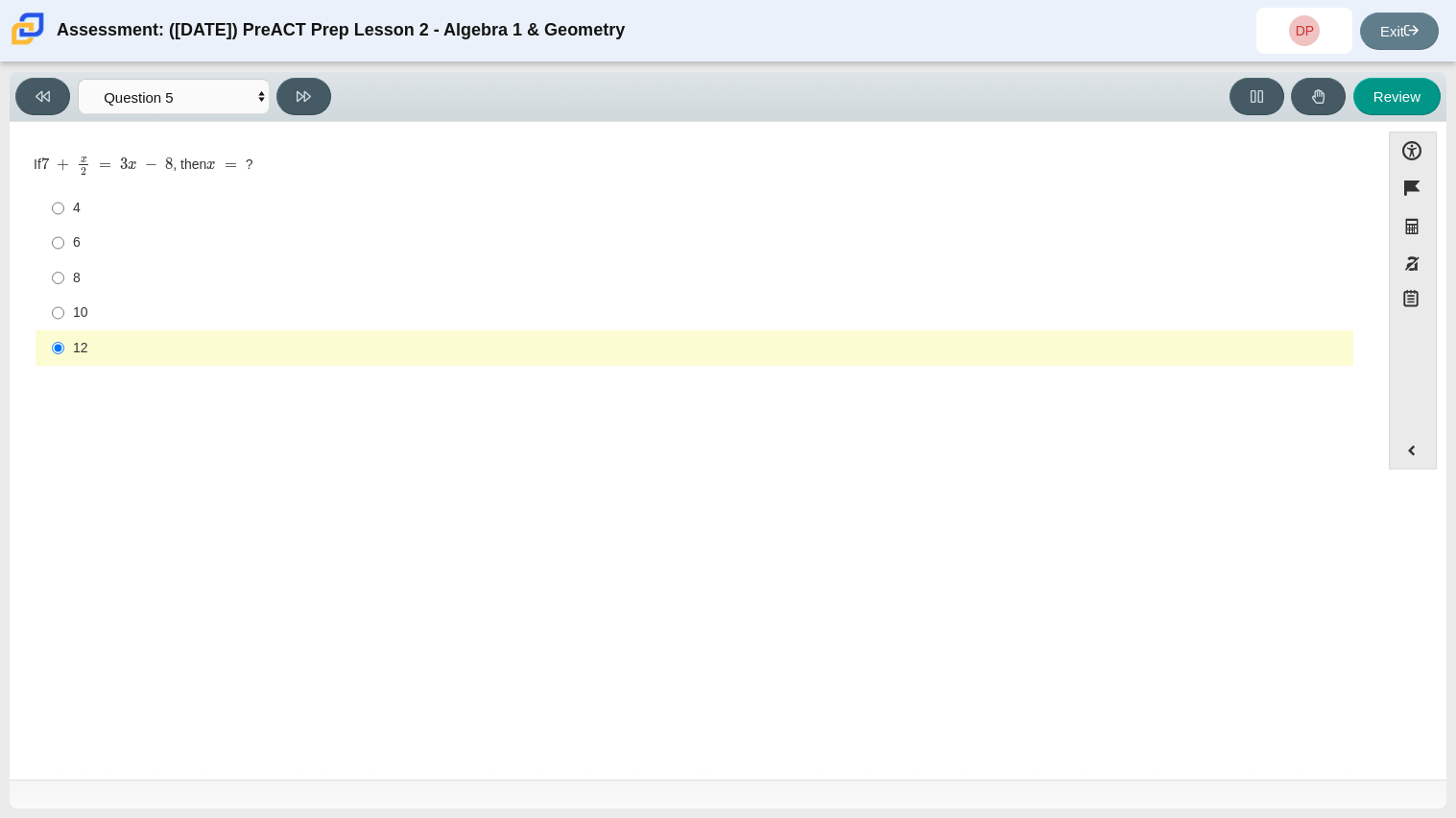
click at [331, 109] on div "Viewing Question 5 of 10 in Pacing Mode Questions Question 1 Question 2 Questio…" at bounding box center [177, 96] width 324 height 38
click at [325, 107] on button at bounding box center [303, 96] width 54 height 38
select select "210571de-36a6-4d8e-a361-ceff8ef801dc"
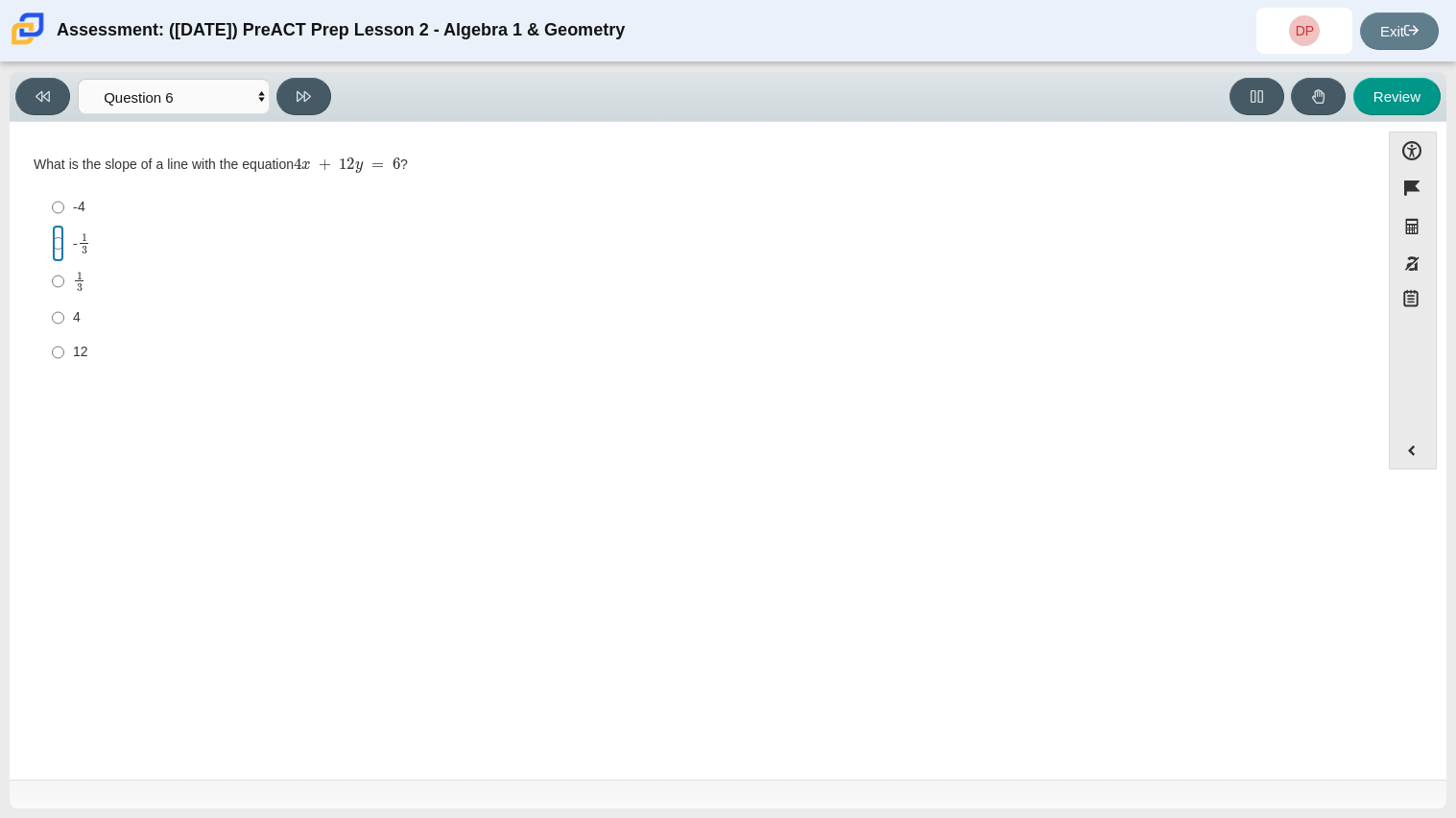
click at [61, 236] on input "- 1 3 -1 third" at bounding box center [57, 243] width 13 height 38
radio input "true"
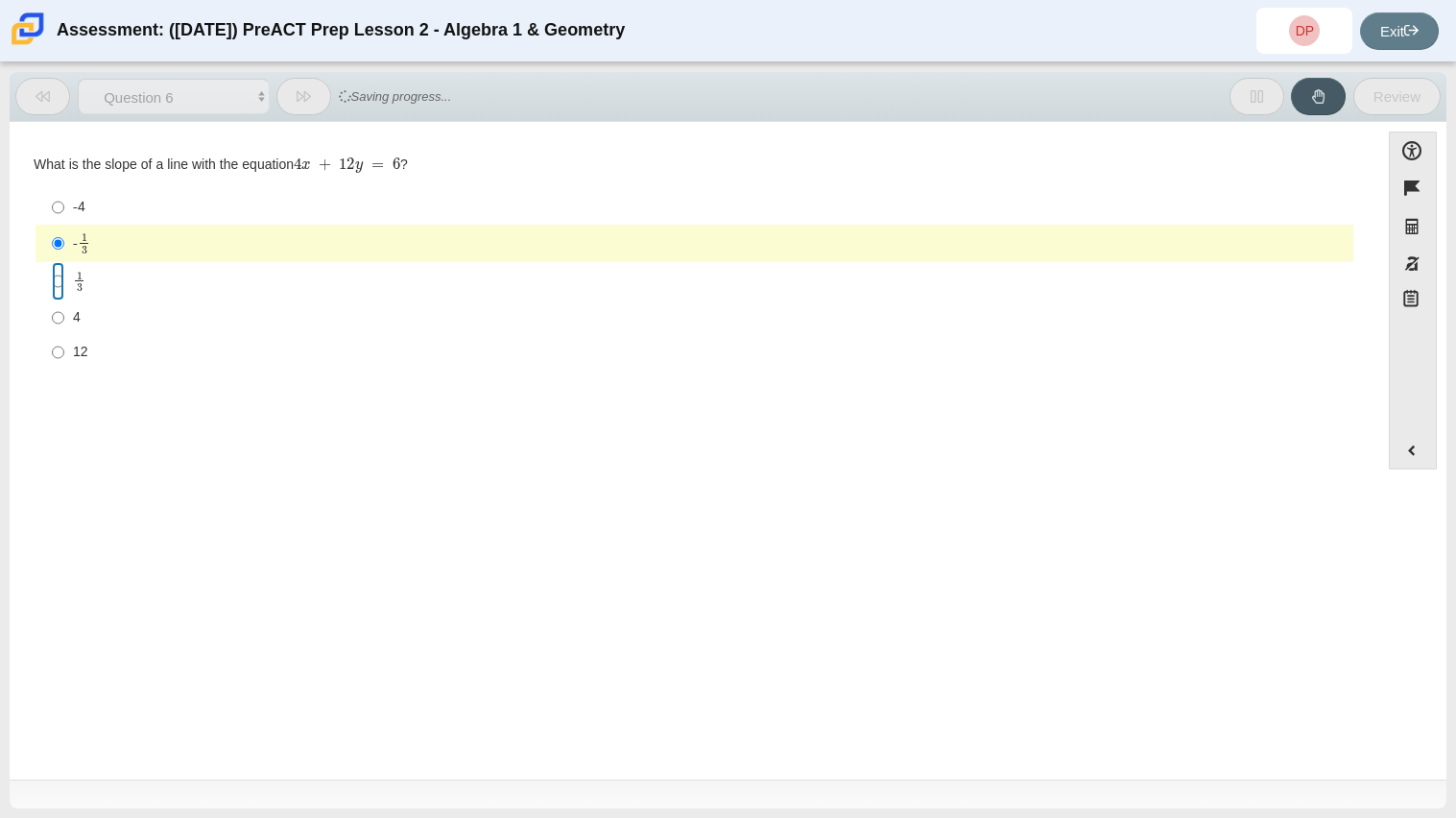
click at [55, 280] on input "1 3 1 third" at bounding box center [57, 280] width 13 height 38
radio input "true"
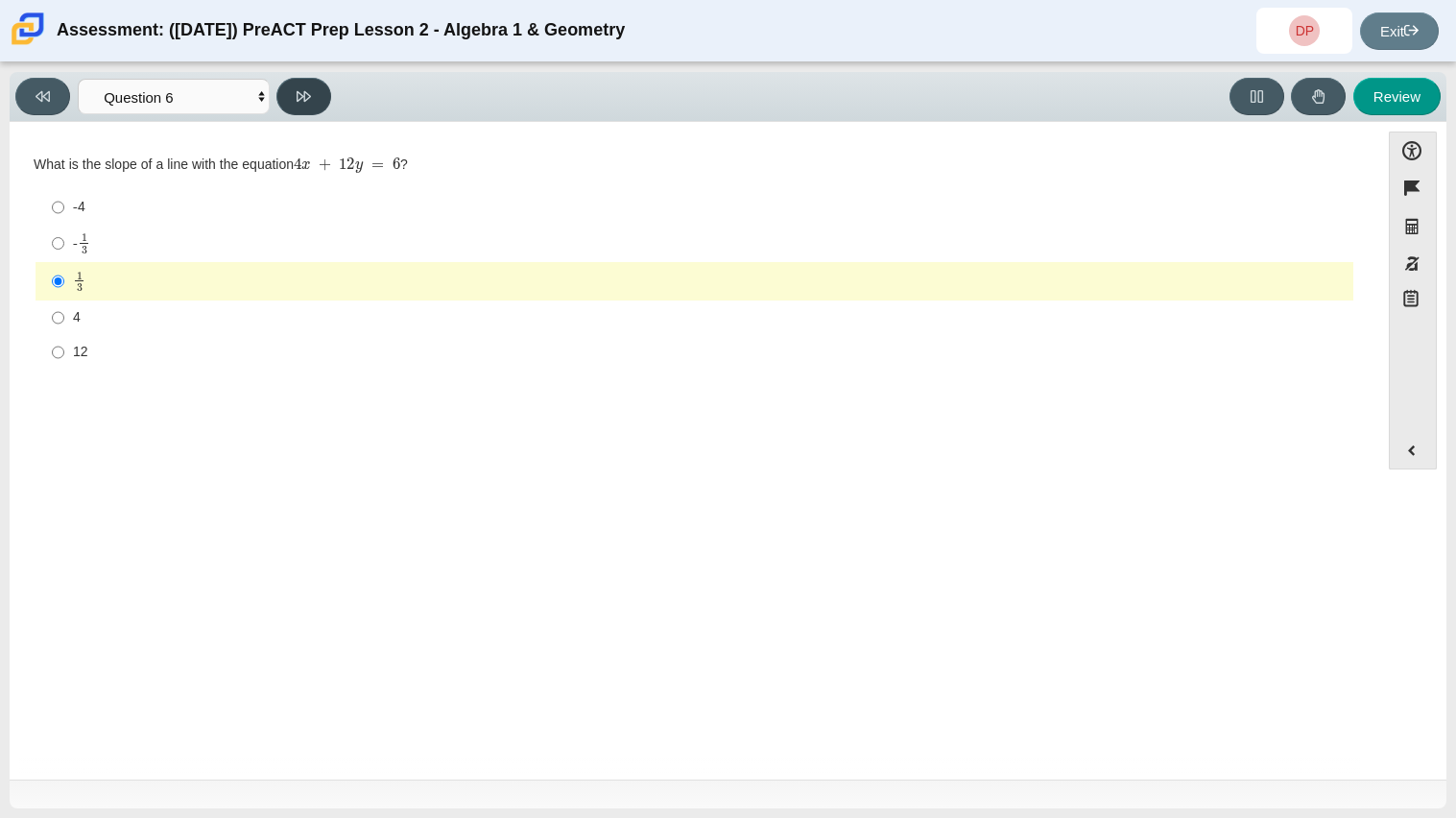
click at [305, 103] on button at bounding box center [303, 96] width 54 height 38
select select "ec95ace6-bebc-42b8-9428-40567494d4da"
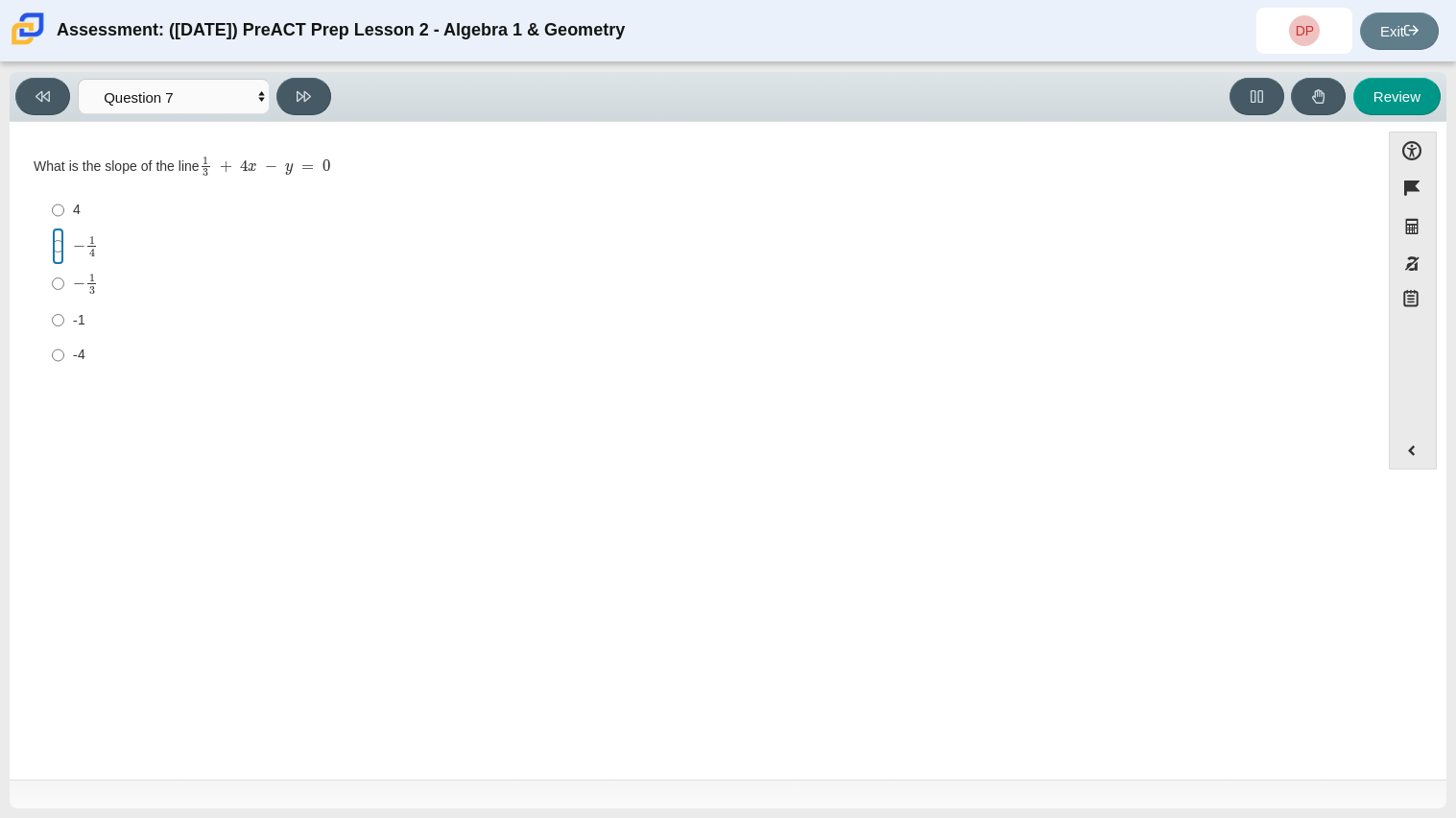
click at [62, 241] on input "− 1 4 negative 1 fourth" at bounding box center [57, 246] width 13 height 38
radio input "true"
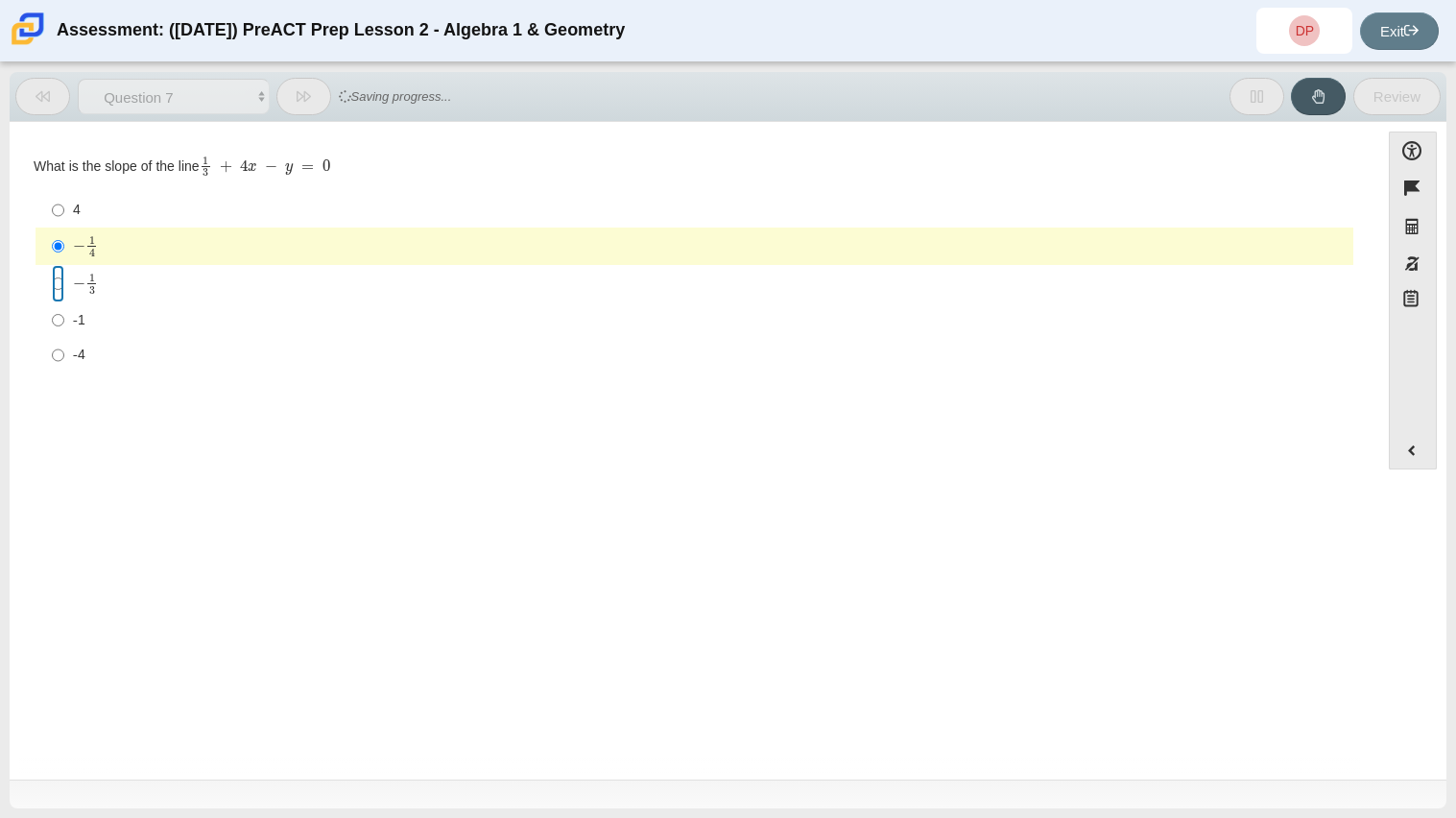
click at [55, 281] on input "− 1 3 negative 1 third" at bounding box center [57, 283] width 13 height 38
radio input "true"
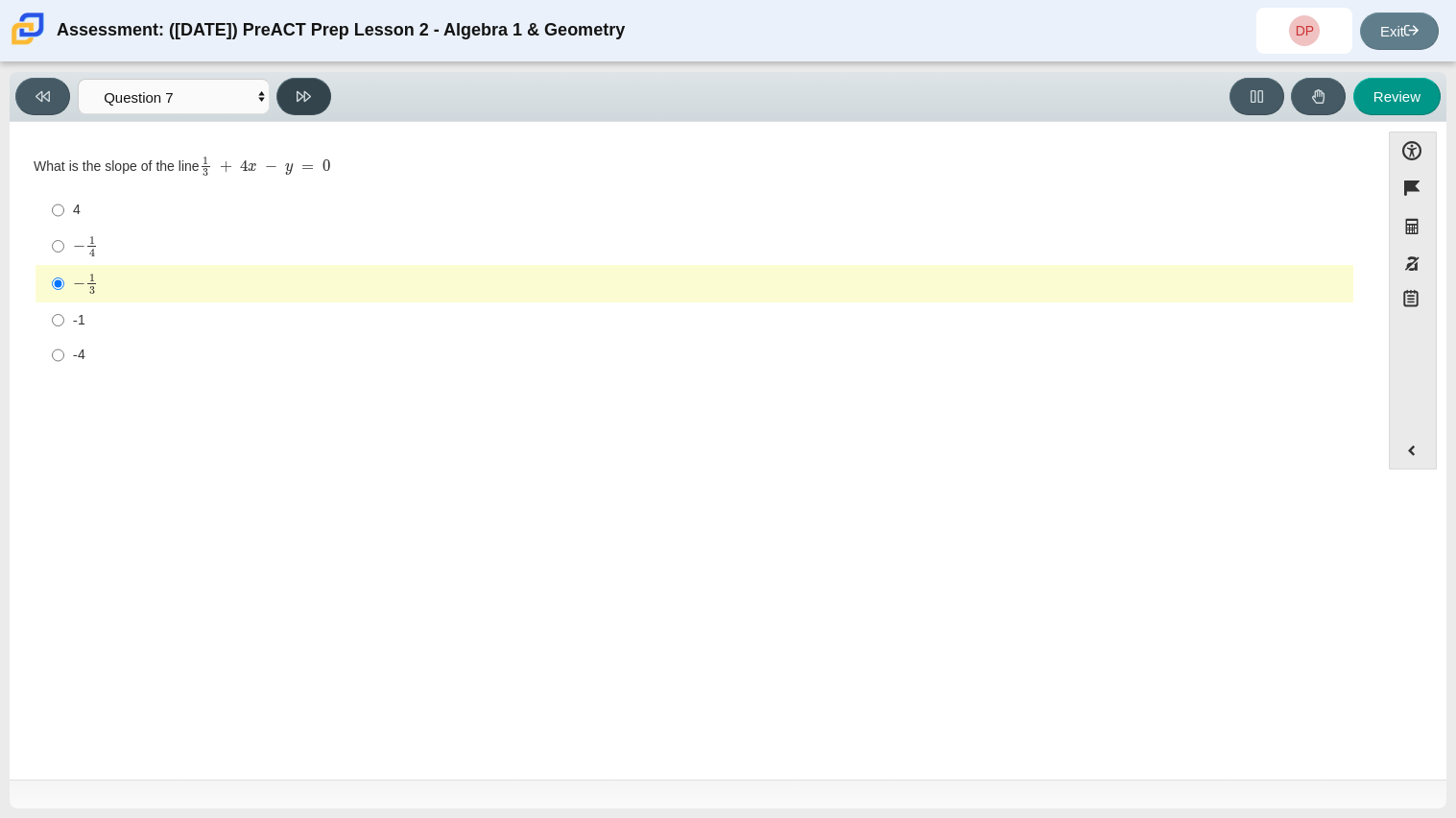
click at [305, 89] on icon at bounding box center [303, 96] width 15 height 15
select select "ce81fe10-bf29-4b5e-8bd7-4f47f2fed4d8"
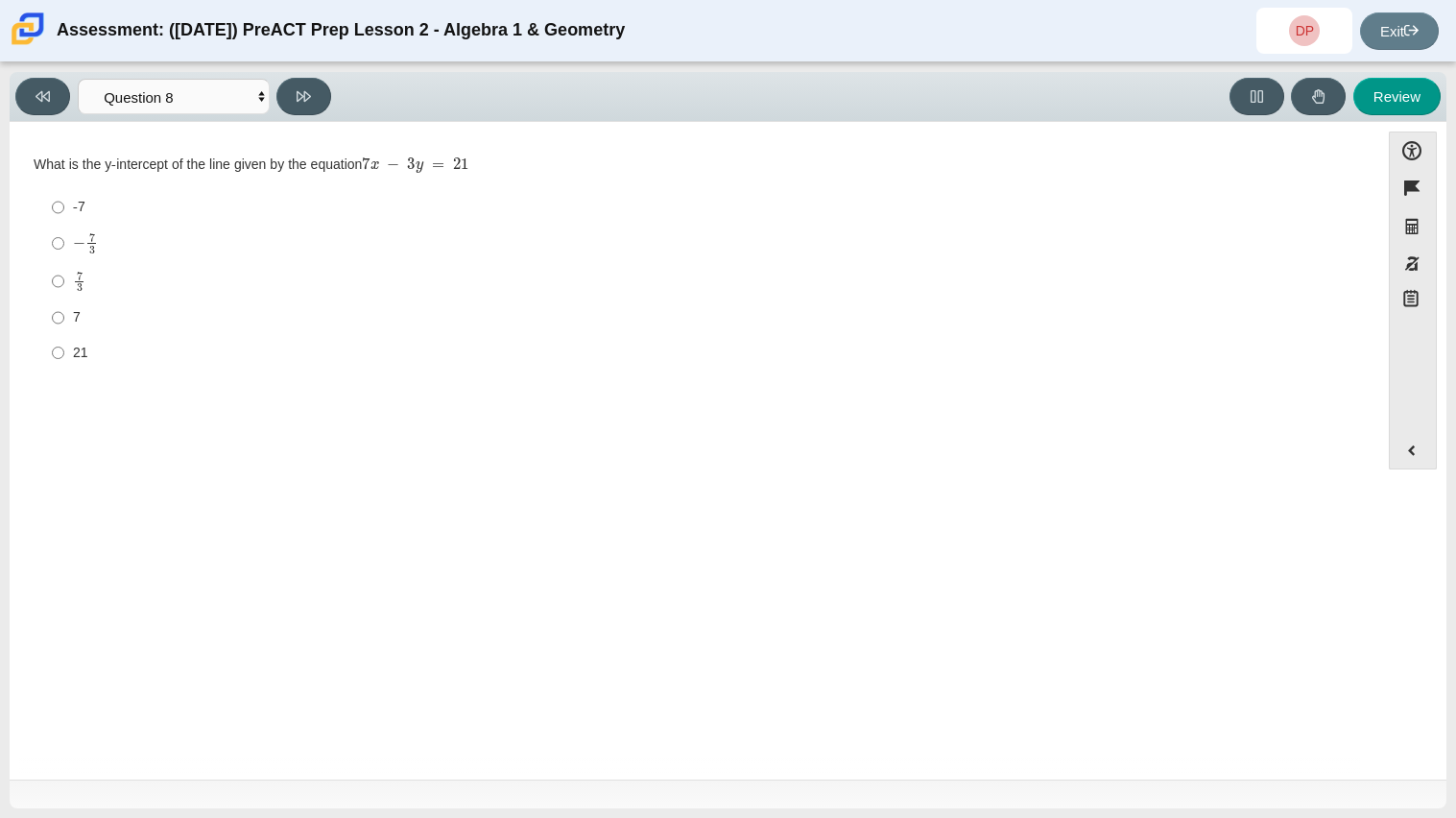
click at [47, 326] on label "7 7" at bounding box center [696, 318] width 1315 height 35
click at [51, 326] on input "7 7" at bounding box center [57, 318] width 13 height 35
radio input "true"
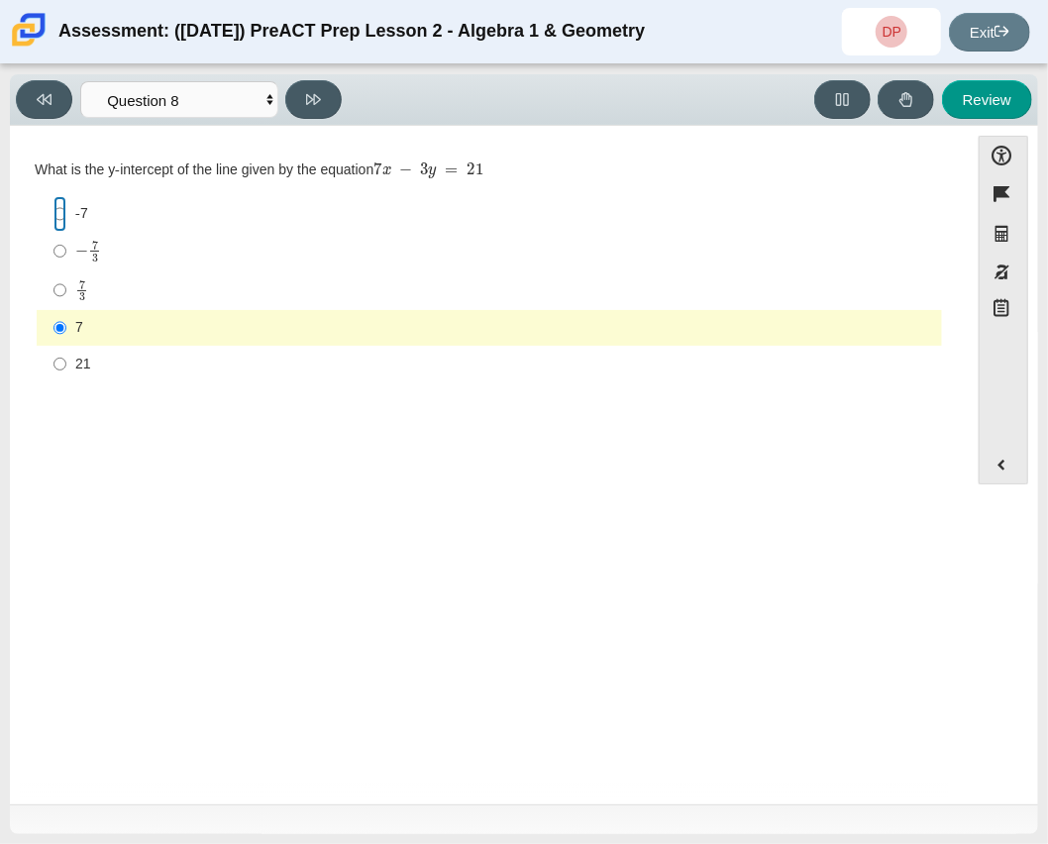
click at [53, 223] on input "-7 -7" at bounding box center [59, 214] width 13 height 36
radio input "true"
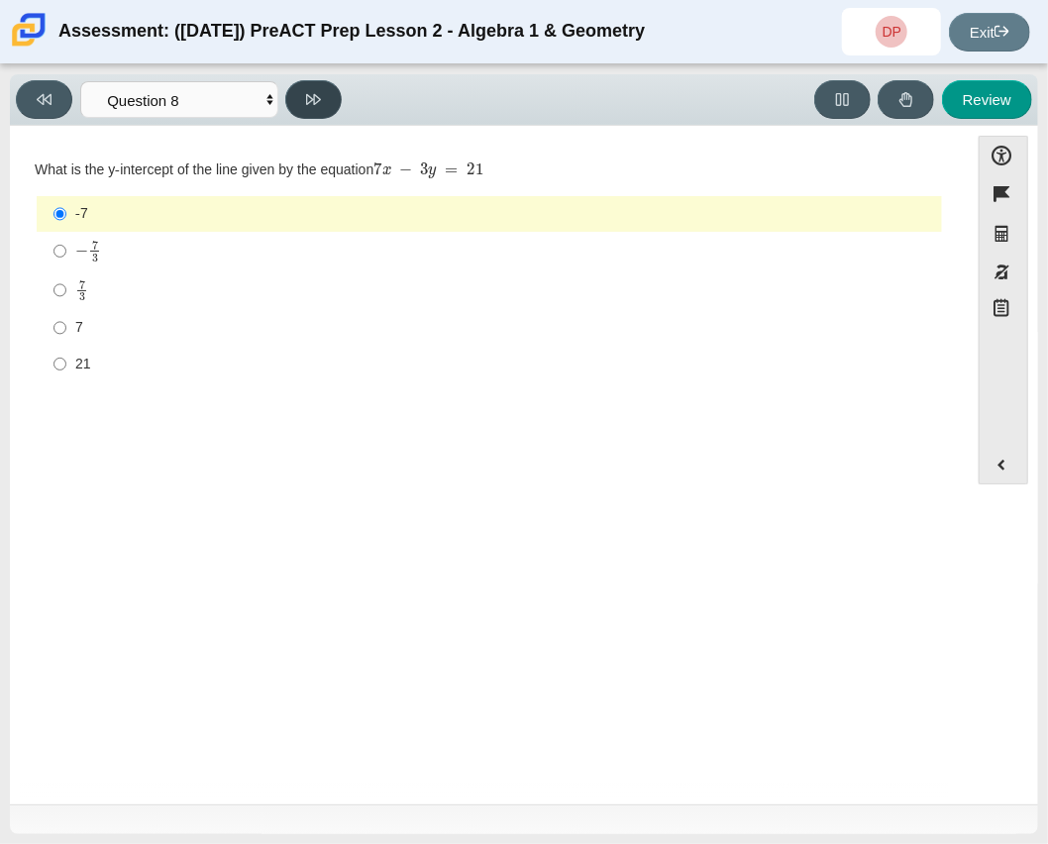
click at [296, 101] on button at bounding box center [313, 99] width 56 height 39
select select "14773eaf-2ca1-47ae-afe7-a624a56f34b3"
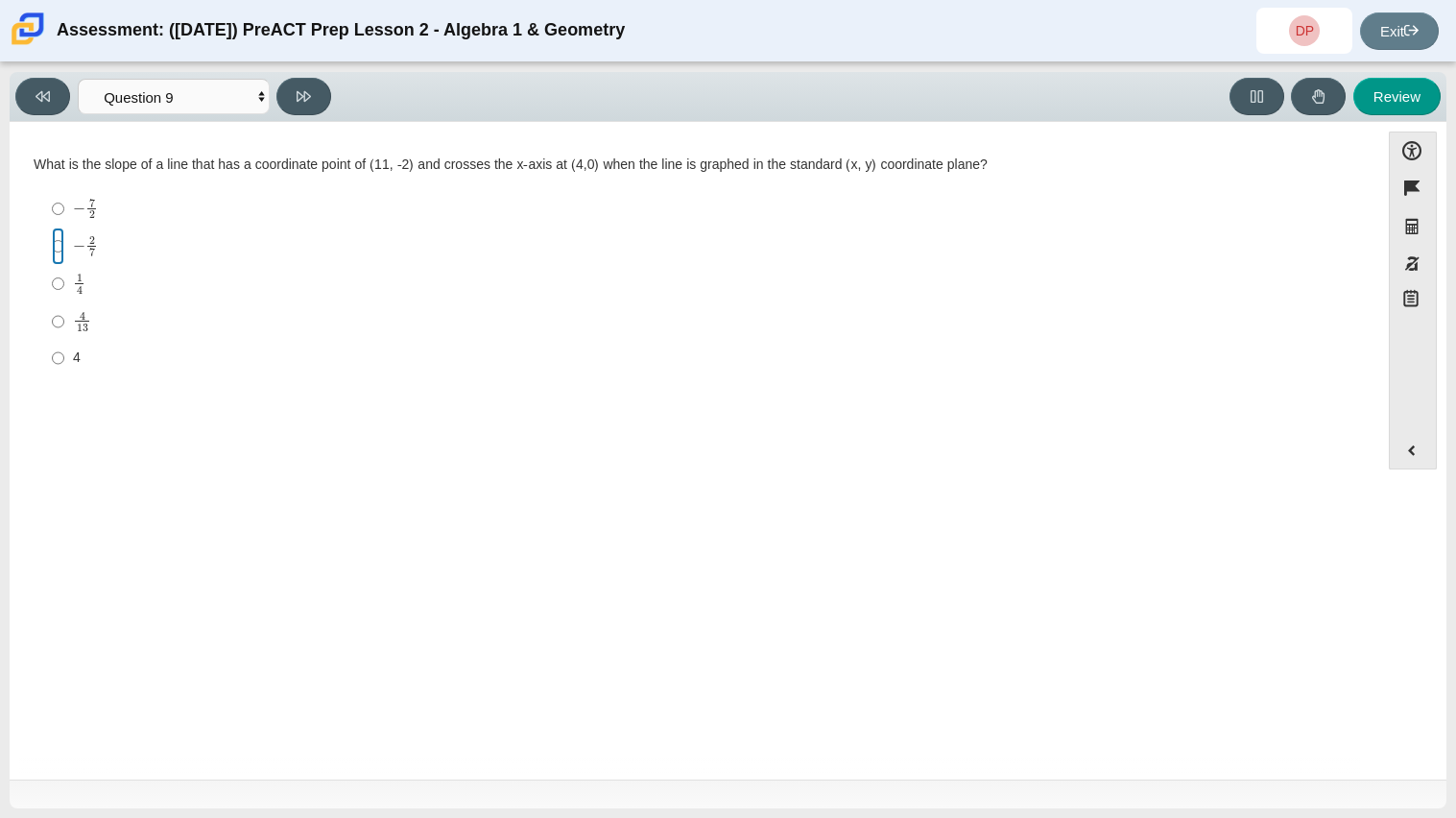
click at [51, 248] on input "− 2 7 negative 2 sevenths" at bounding box center [57, 246] width 13 height 38
radio input "true"
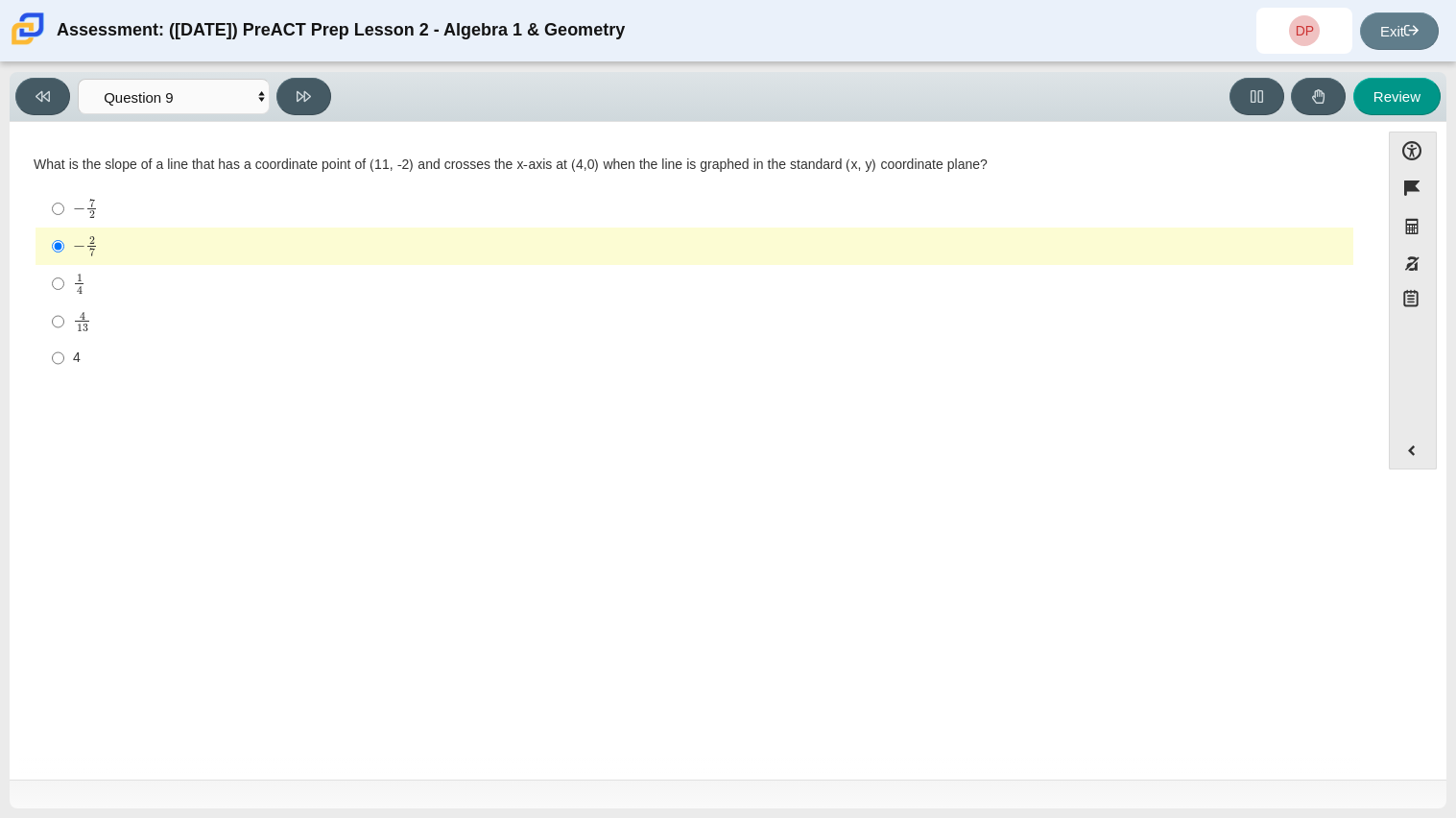
click at [326, 81] on div "Viewing Question 9 of 10 in Pacing Mode Questions Question 1 Question 2 Questio…" at bounding box center [177, 96] width 324 height 38
click at [307, 90] on icon at bounding box center [303, 96] width 15 height 15
select select "96b71634-eacb-4f7e-8aef-411727d9bcba"
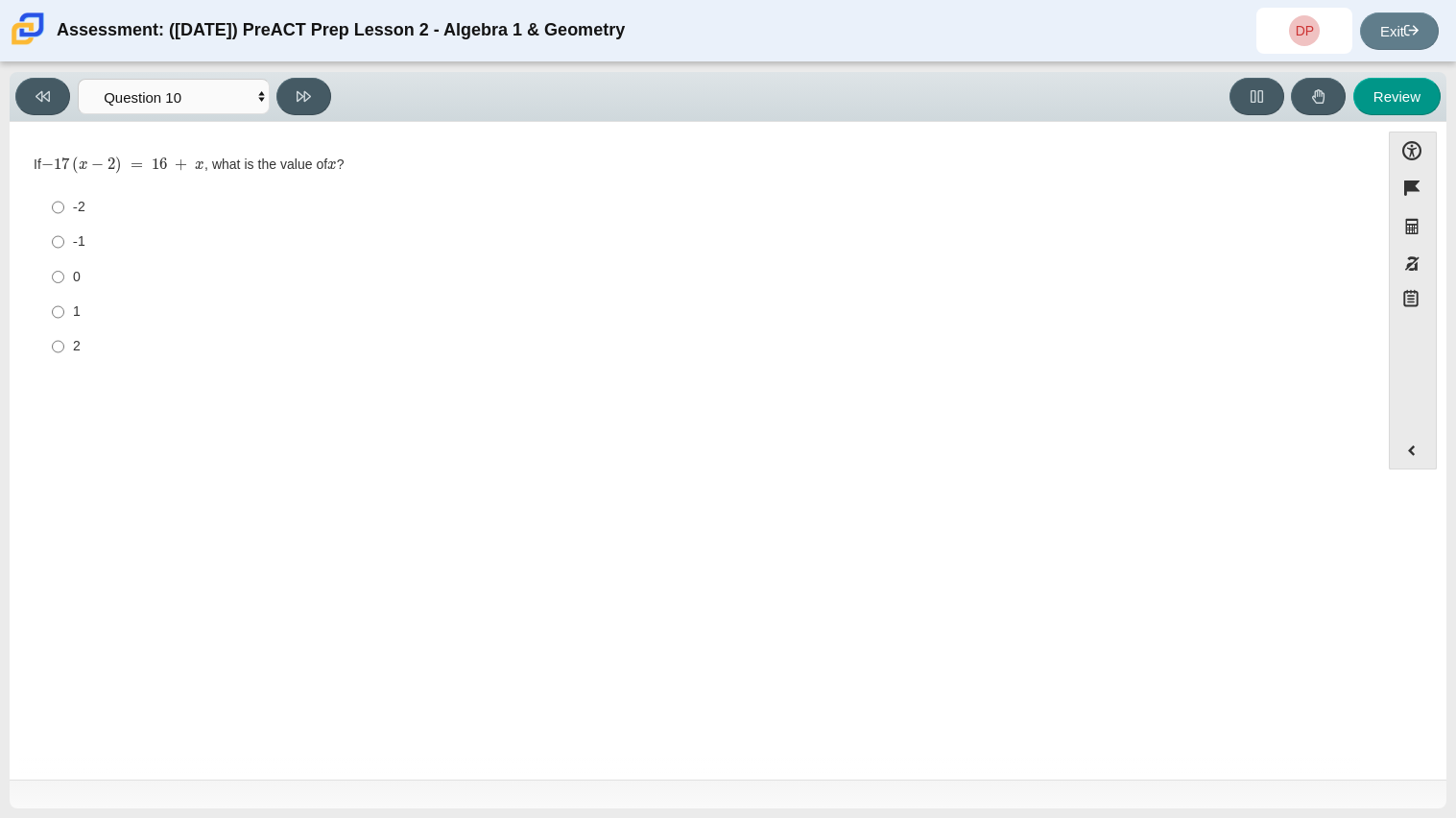
click at [46, 307] on label "1 1" at bounding box center [696, 312] width 1315 height 35
click at [51, 307] on input "1 1" at bounding box center [57, 312] width 13 height 35
radio input "true"
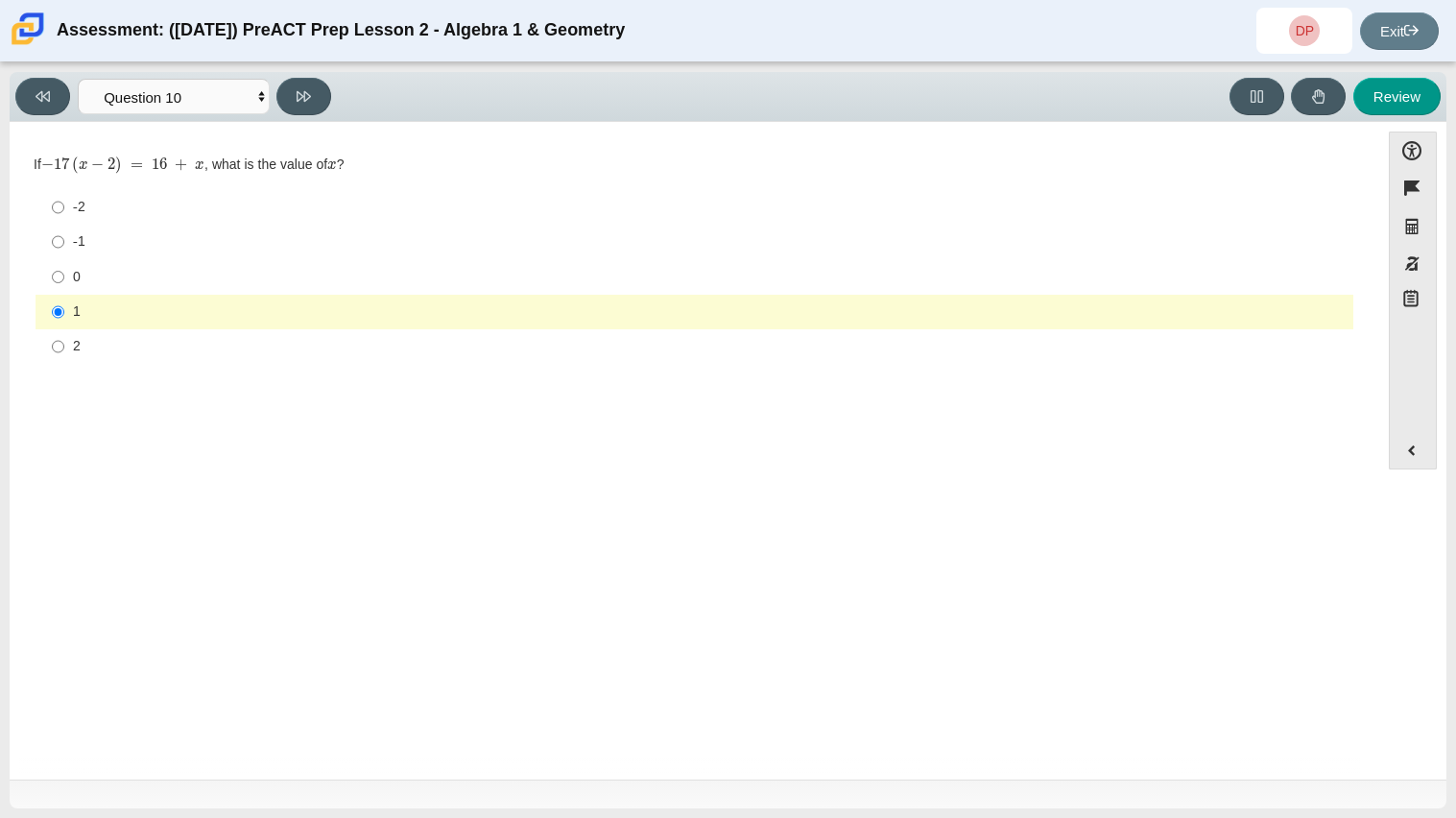
click at [277, 78] on div "Viewing Question 10 of 10 in Pacing Mode Questions Question 1 Question 2 Questi…" at bounding box center [177, 96] width 324 height 38
click at [281, 79] on div "Viewing Question 10 of 10 in Pacing Mode Questions Question 1 Question 2 Questi…" at bounding box center [177, 96] width 324 height 38
click at [289, 99] on button at bounding box center [303, 96] width 54 height 38
select select "review"
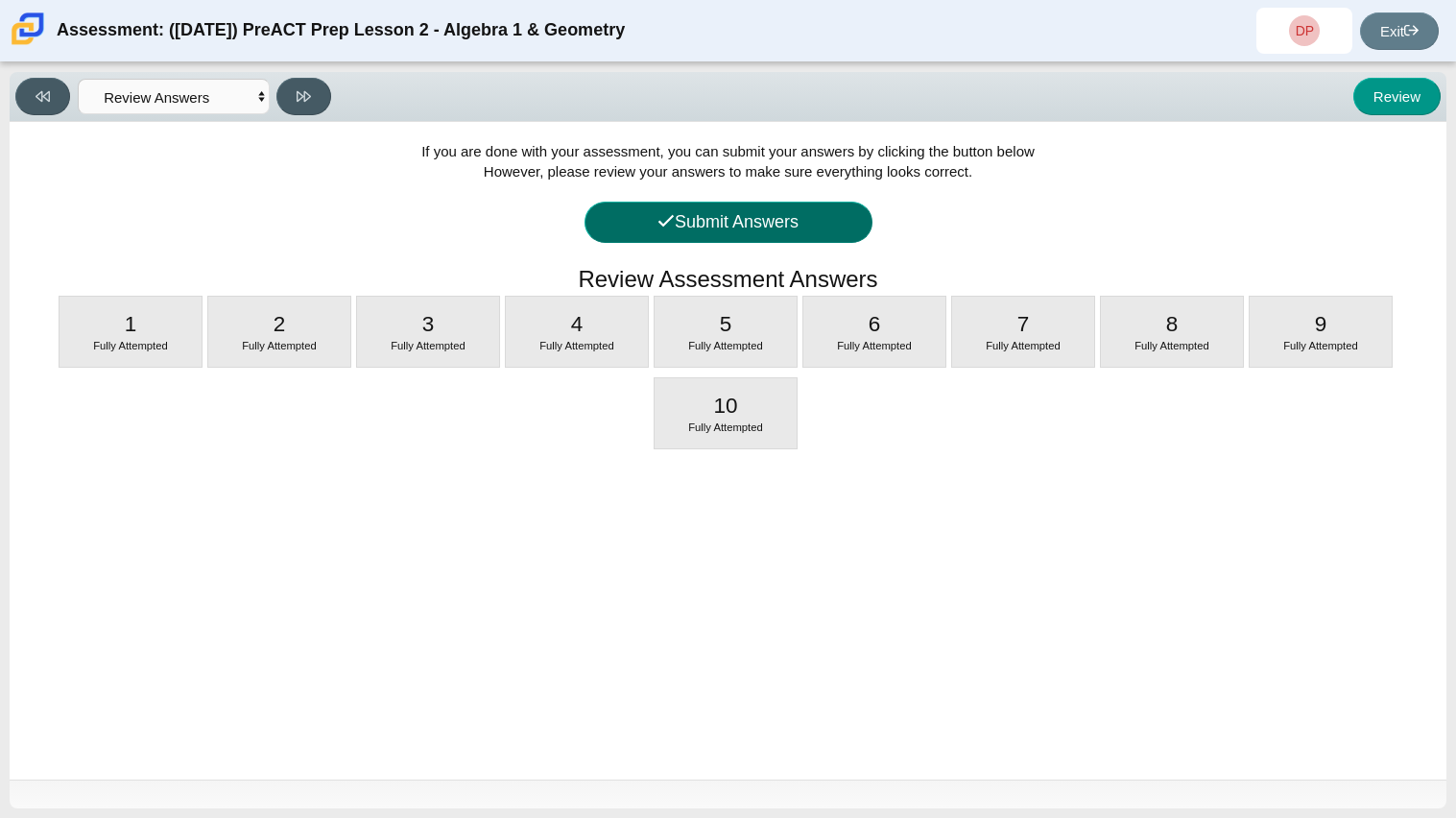
click at [743, 211] on button "Submit Answers" at bounding box center [728, 222] width 288 height 42
